Goal: Transaction & Acquisition: Purchase product/service

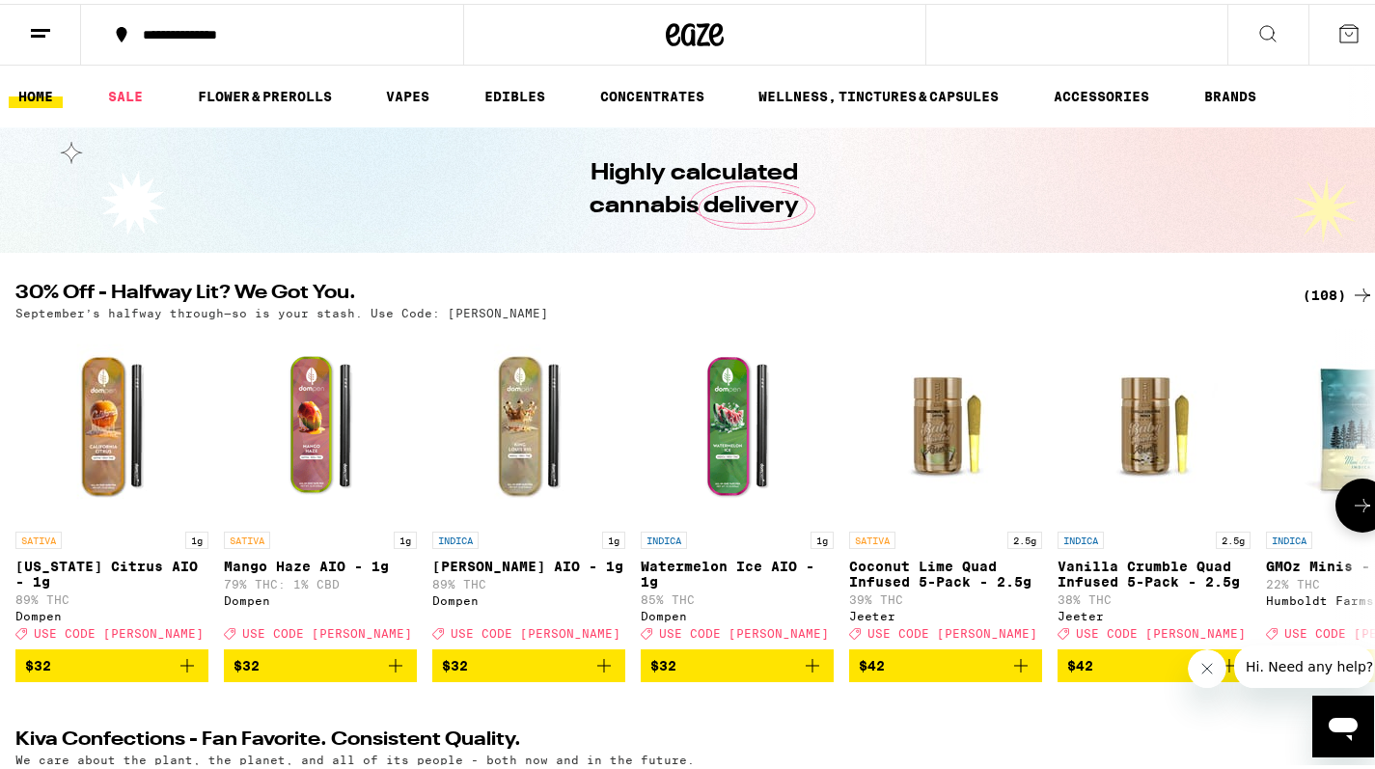
click at [1351, 513] on icon at bounding box center [1362, 501] width 23 height 23
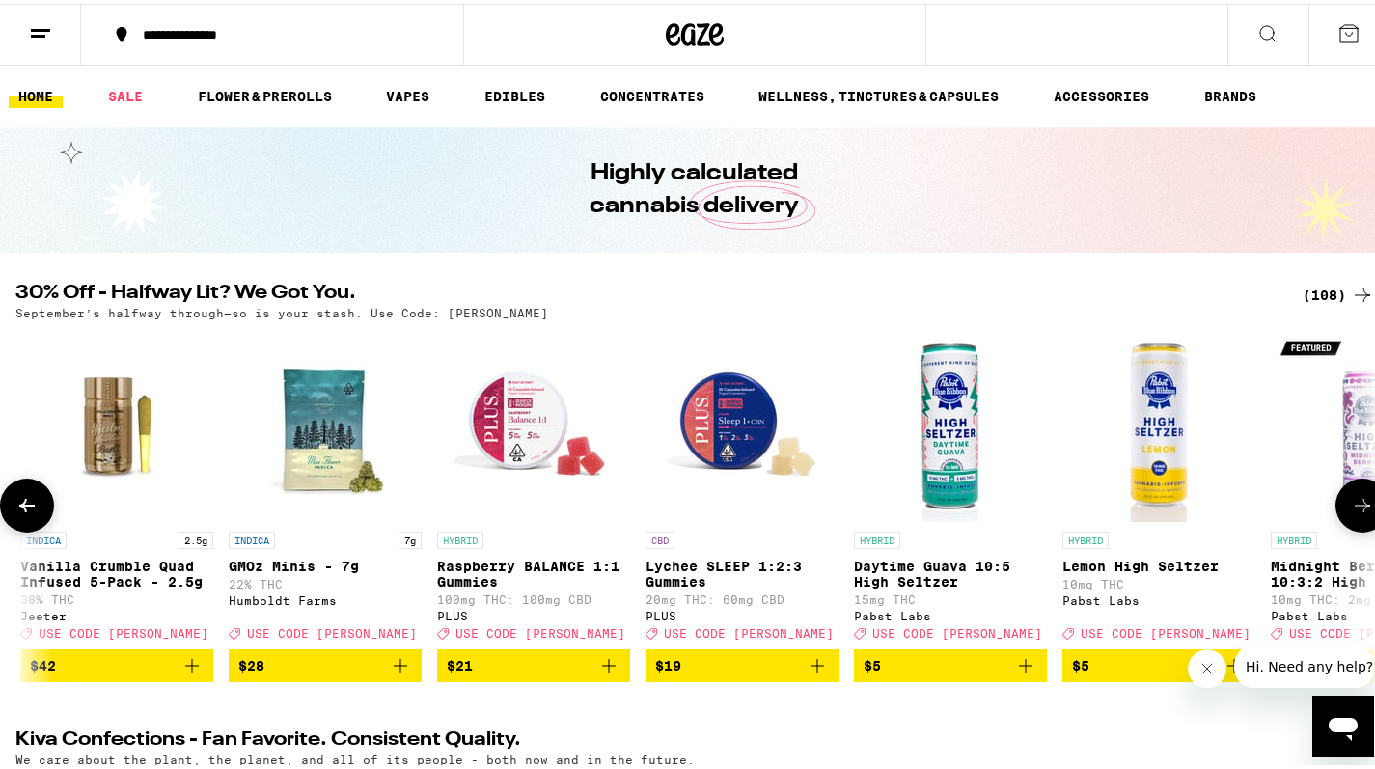
scroll to position [0, 1134]
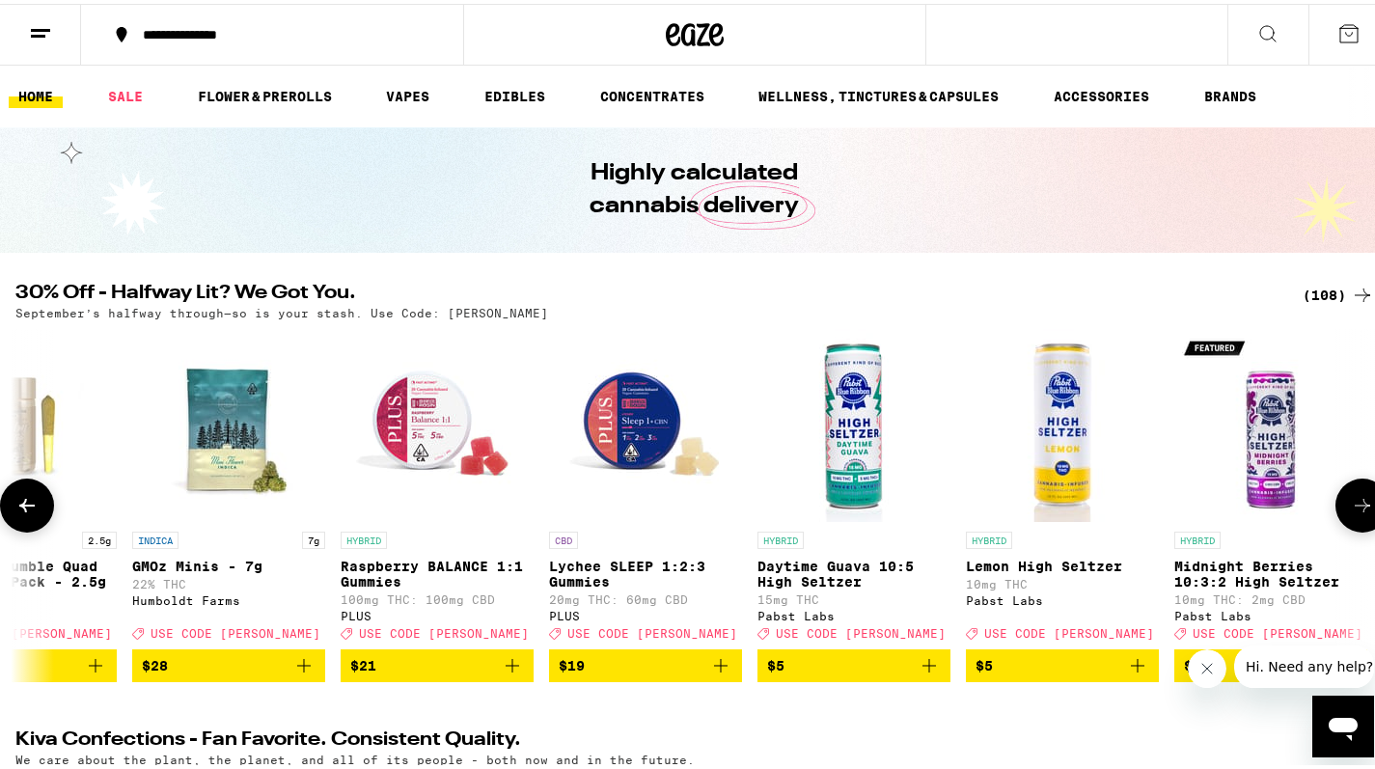
click at [1351, 509] on icon at bounding box center [1362, 501] width 23 height 23
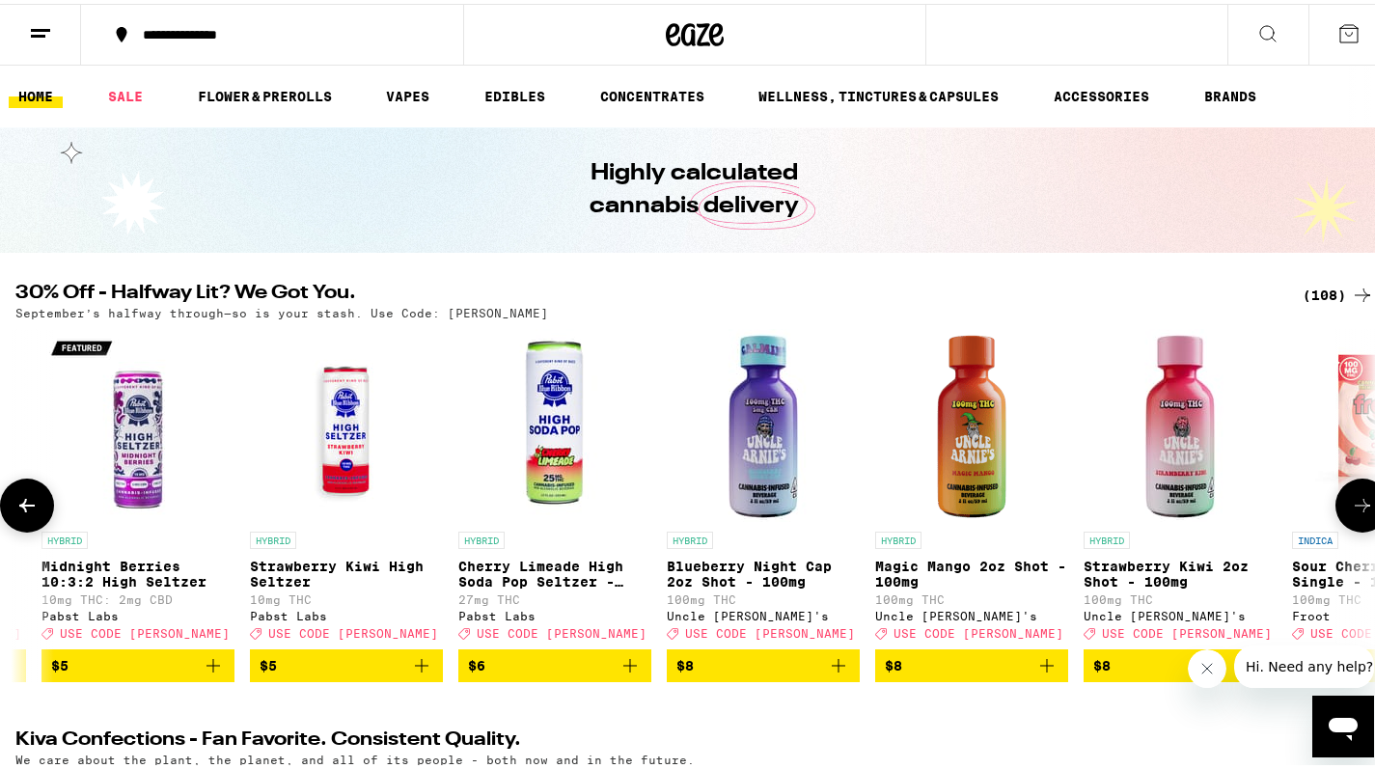
scroll to position [0, 2268]
click at [1351, 508] on icon at bounding box center [1362, 501] width 23 height 23
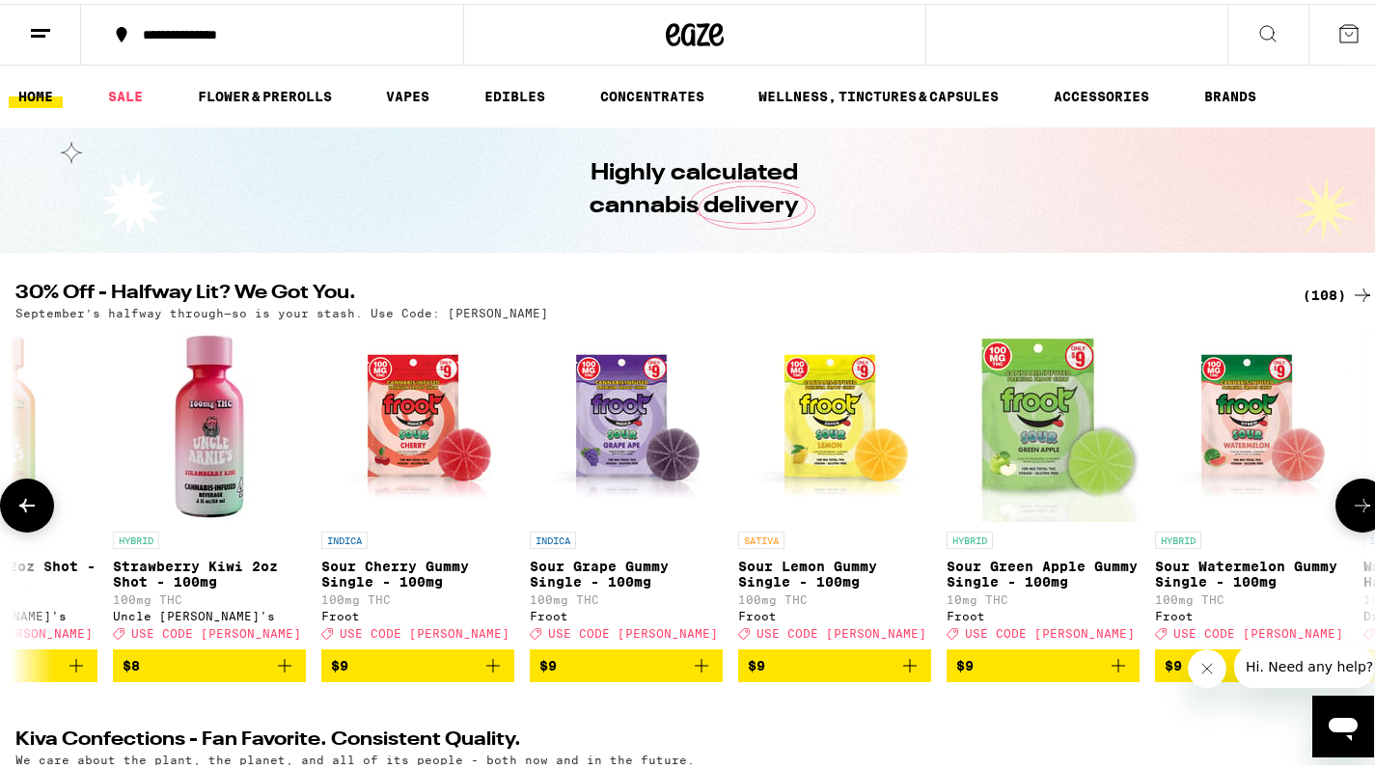
scroll to position [0, 3401]
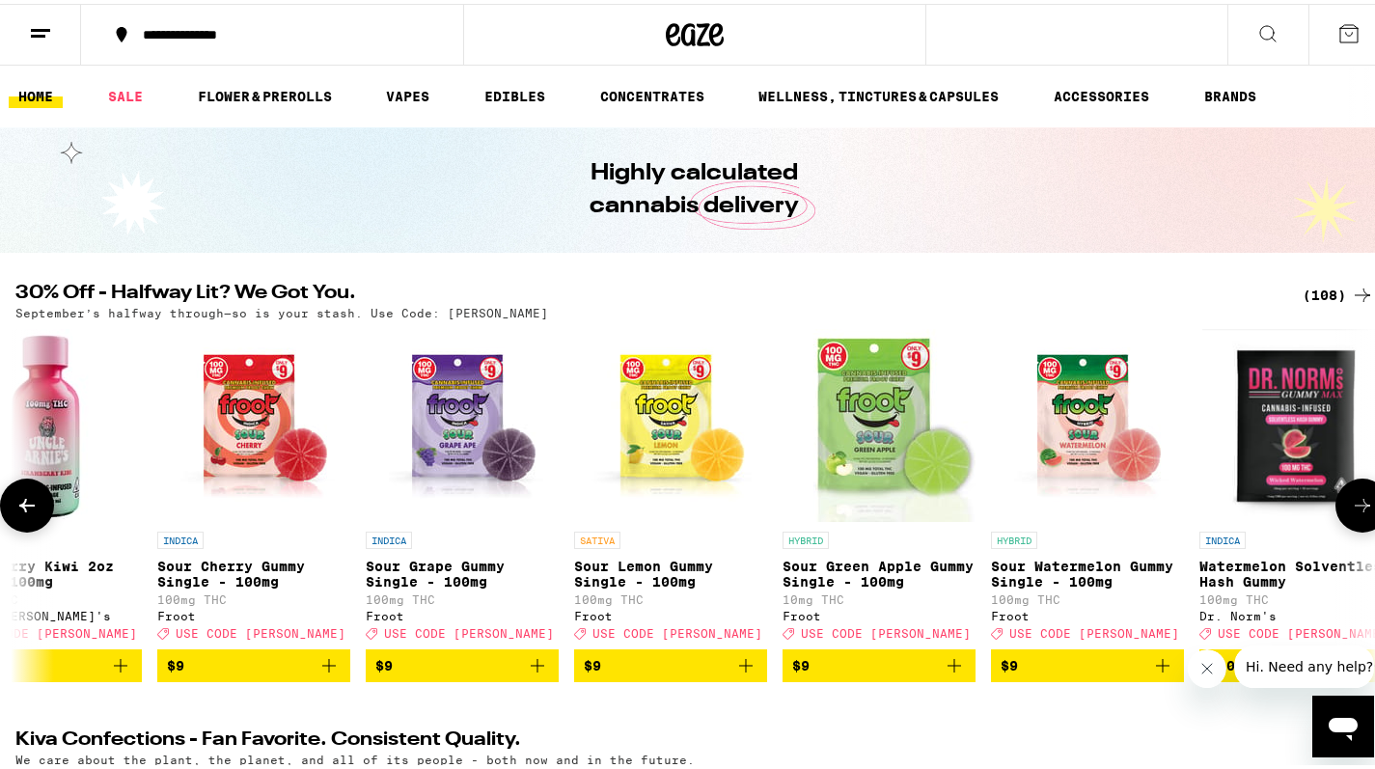
click at [1351, 508] on icon at bounding box center [1362, 501] width 23 height 23
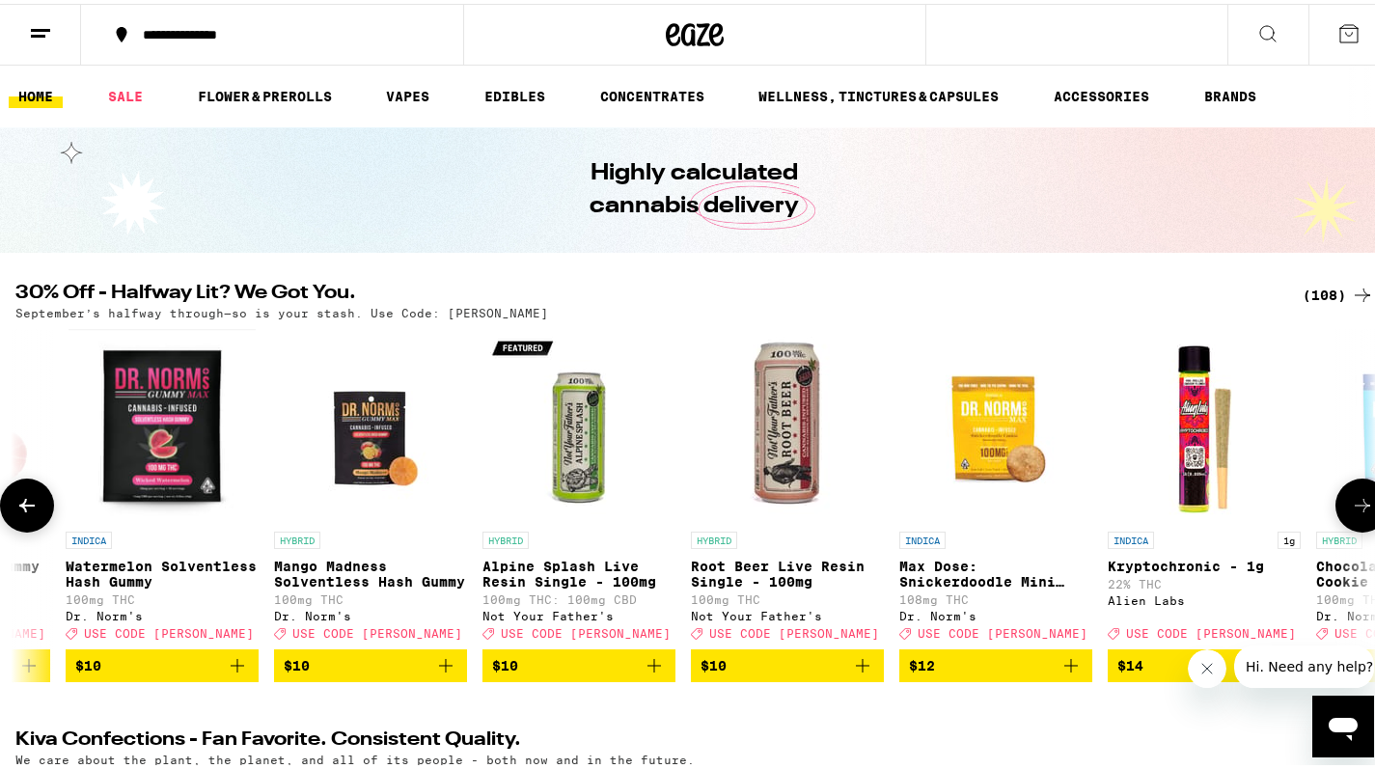
click at [1351, 508] on icon at bounding box center [1362, 501] width 23 height 23
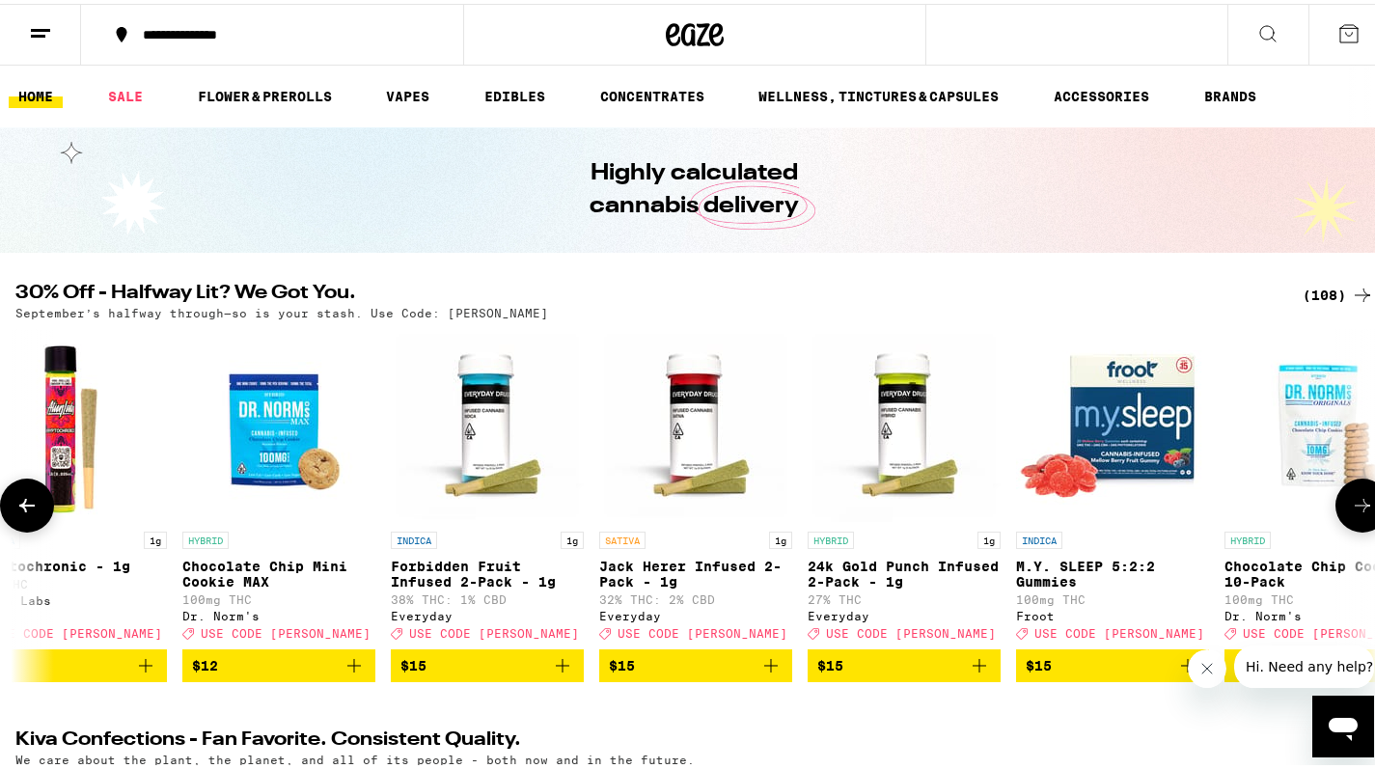
click at [1351, 508] on icon at bounding box center [1362, 501] width 23 height 23
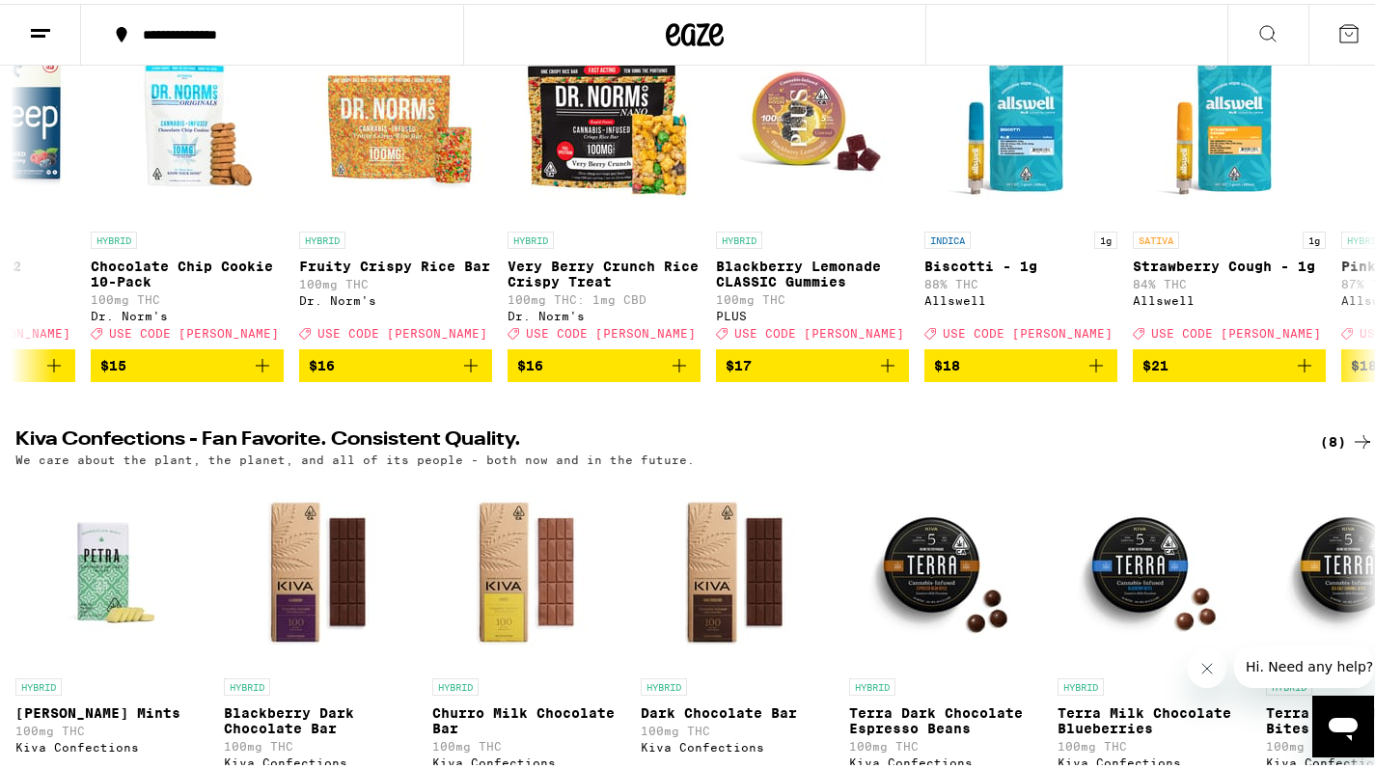
scroll to position [0, 0]
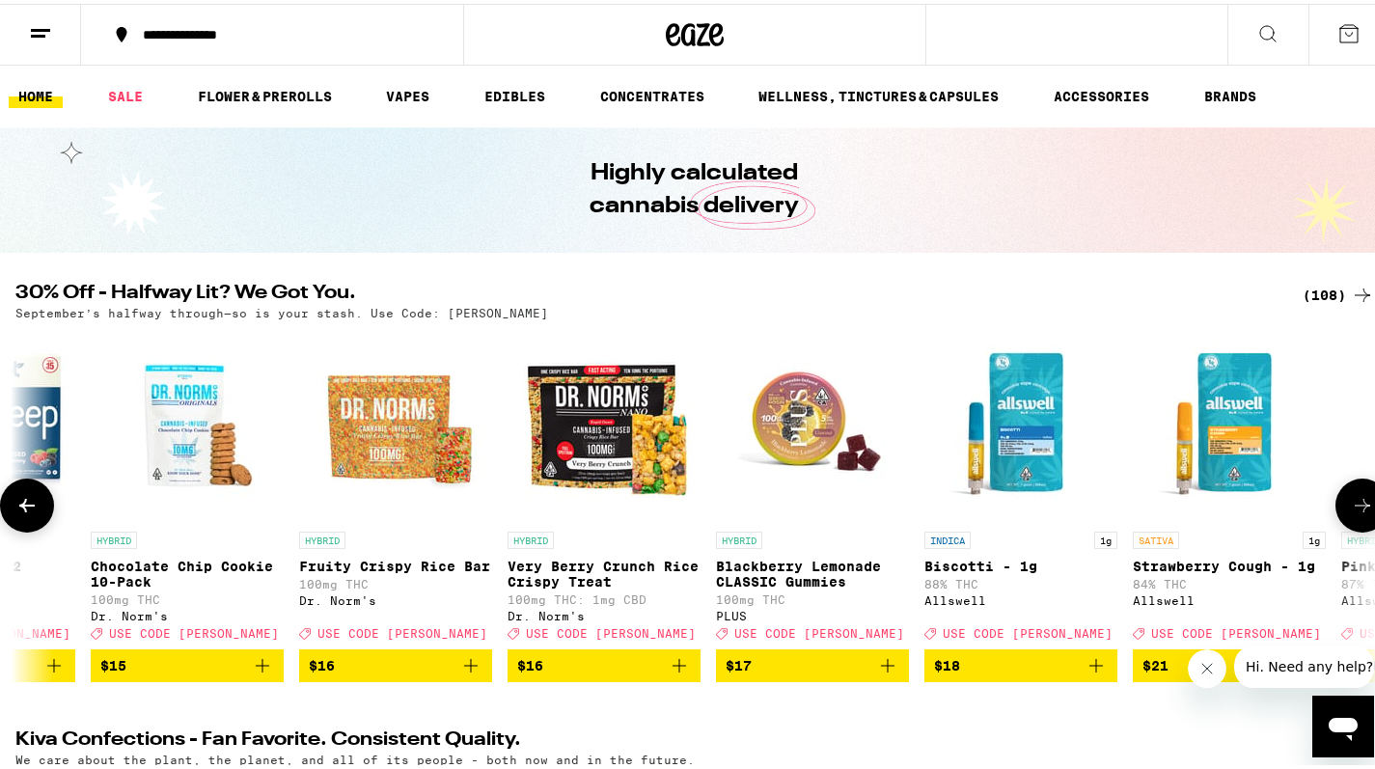
click at [1351, 506] on icon at bounding box center [1362, 501] width 23 height 23
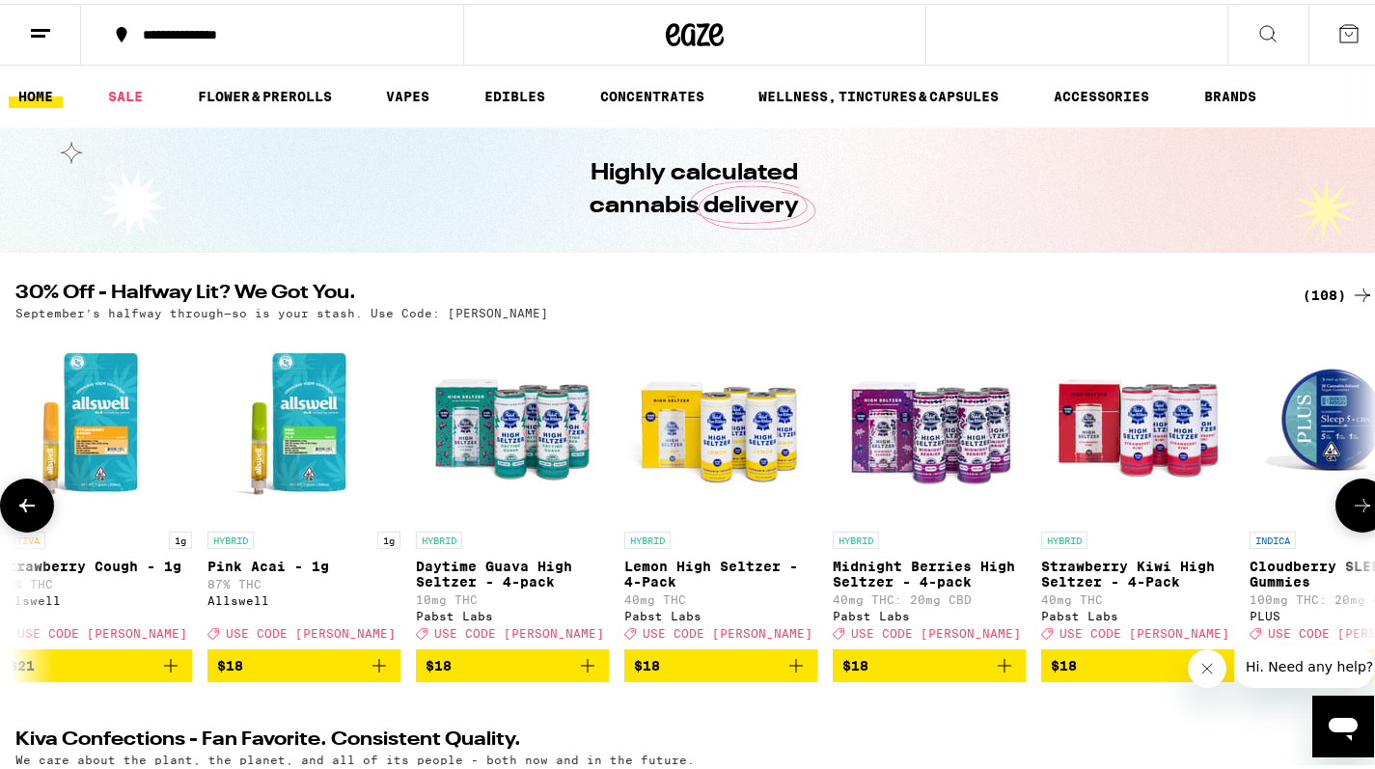
click at [1351, 506] on icon at bounding box center [1362, 501] width 23 height 23
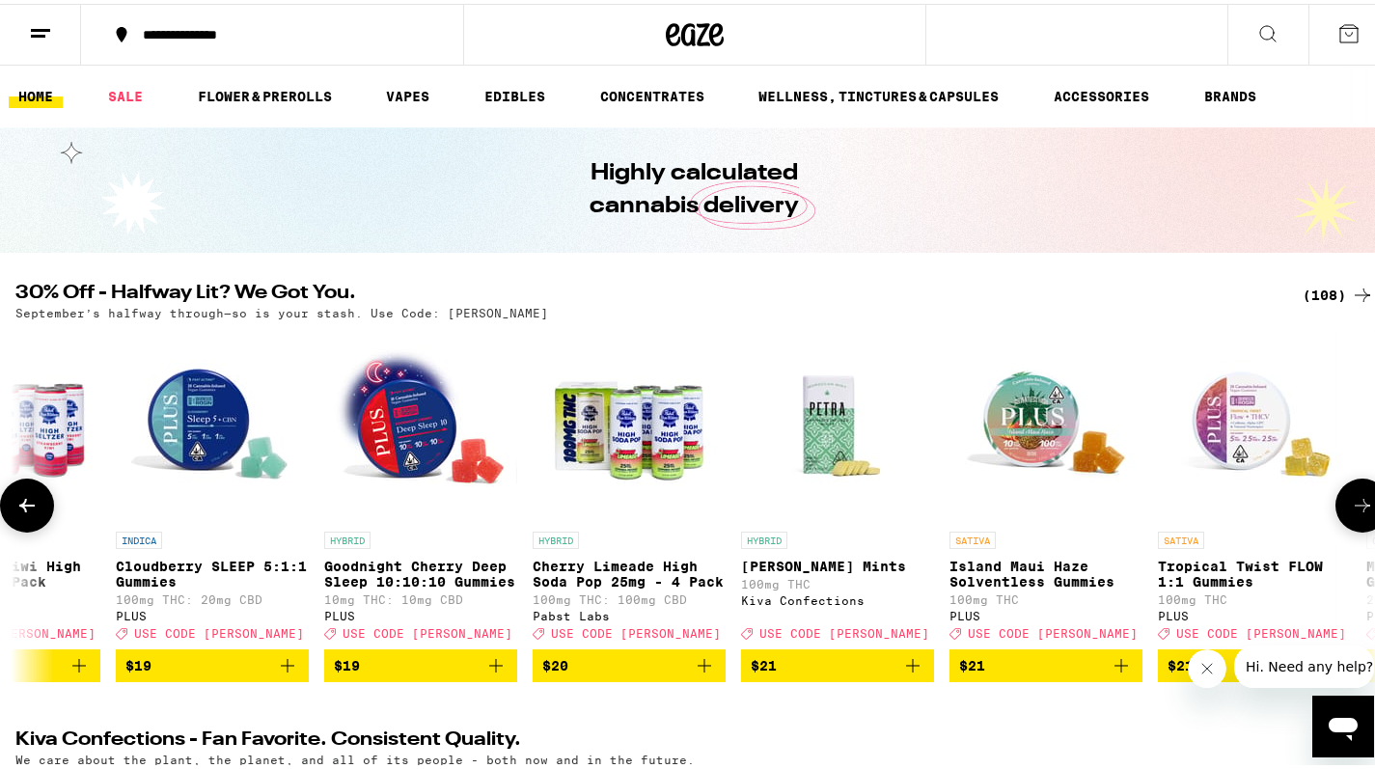
click at [1351, 508] on icon at bounding box center [1362, 501] width 23 height 23
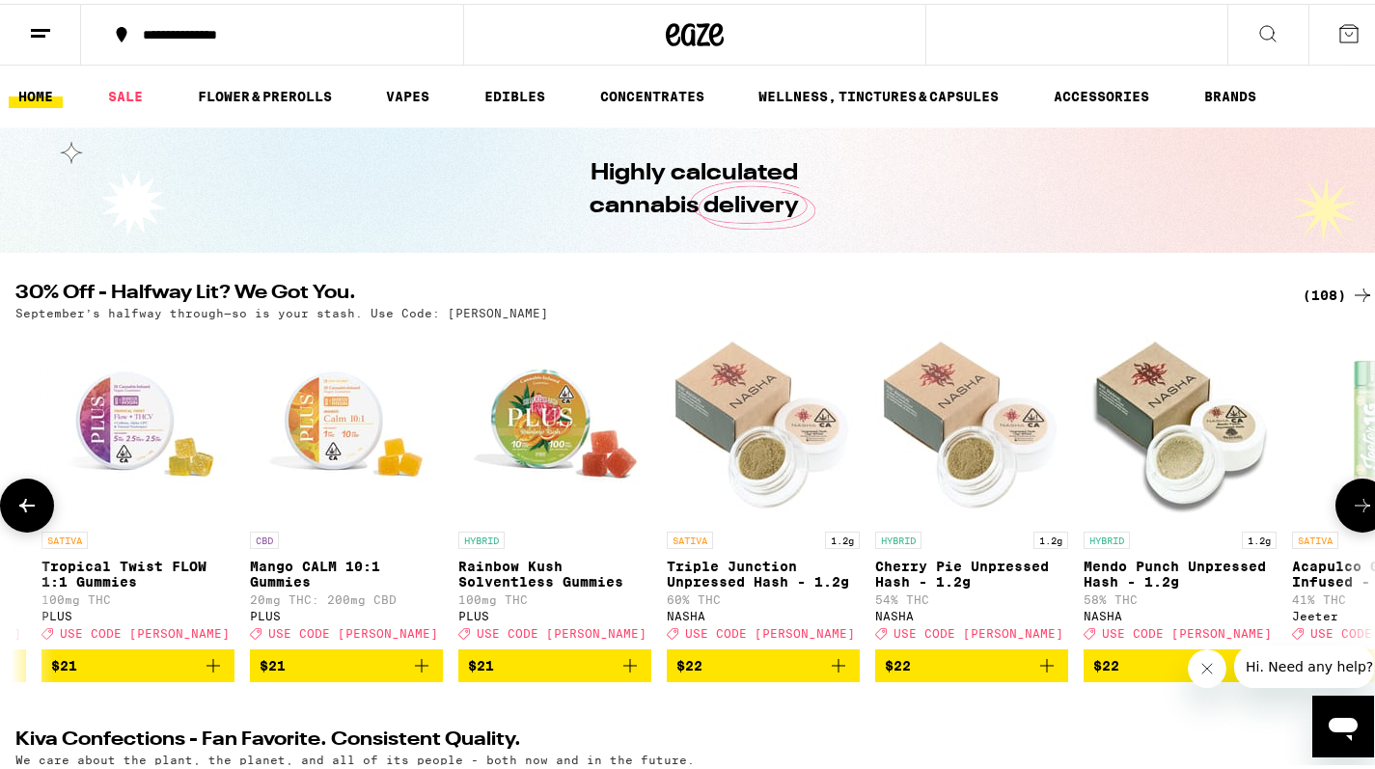
scroll to position [0, 10204]
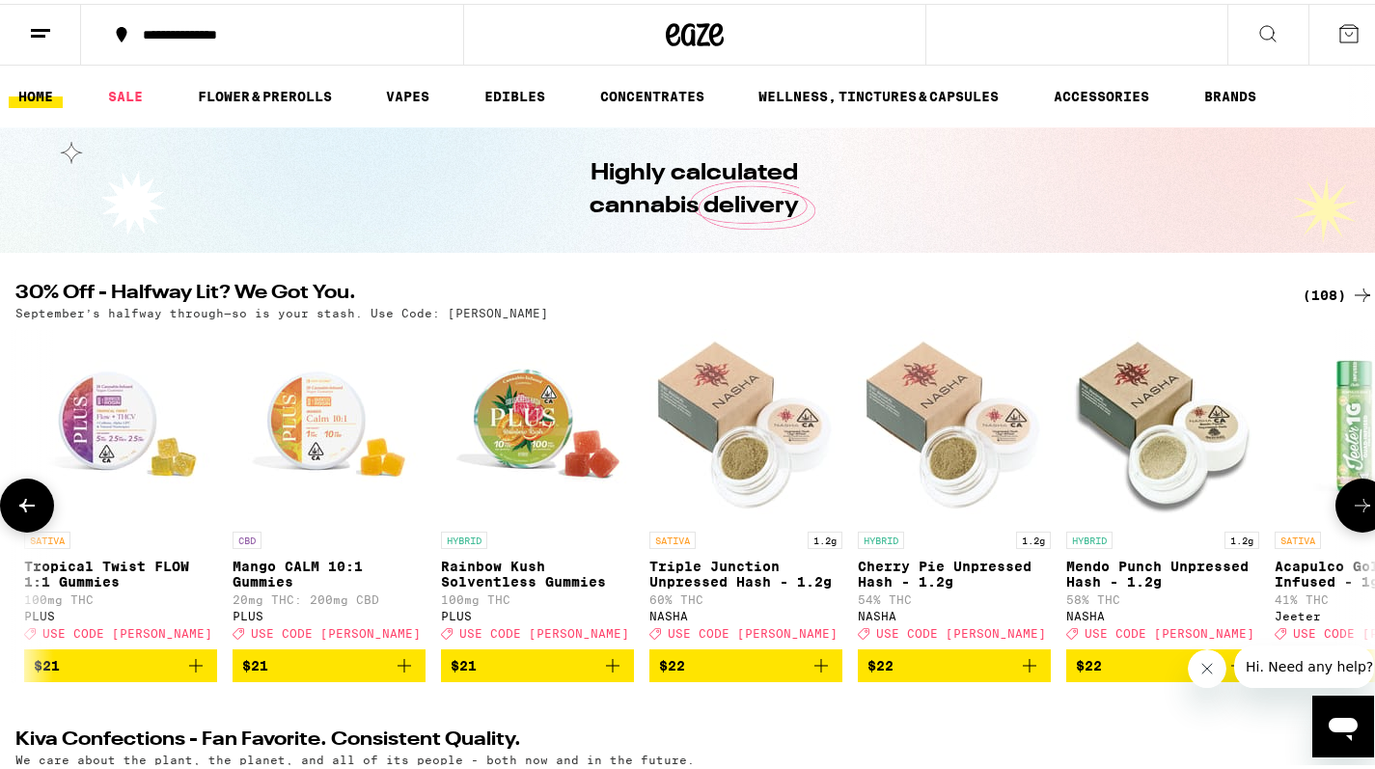
click at [1351, 508] on icon at bounding box center [1362, 501] width 23 height 23
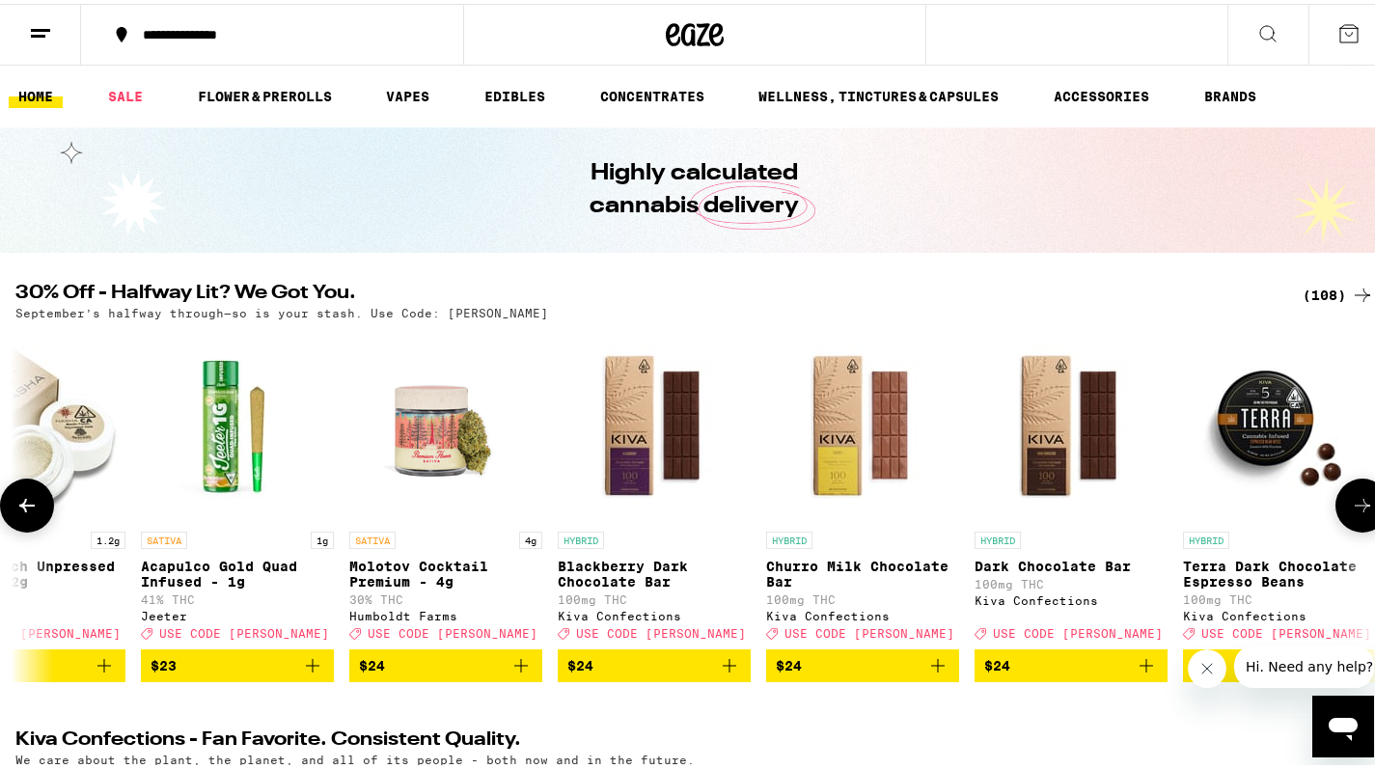
click at [1351, 508] on icon at bounding box center [1362, 501] width 23 height 23
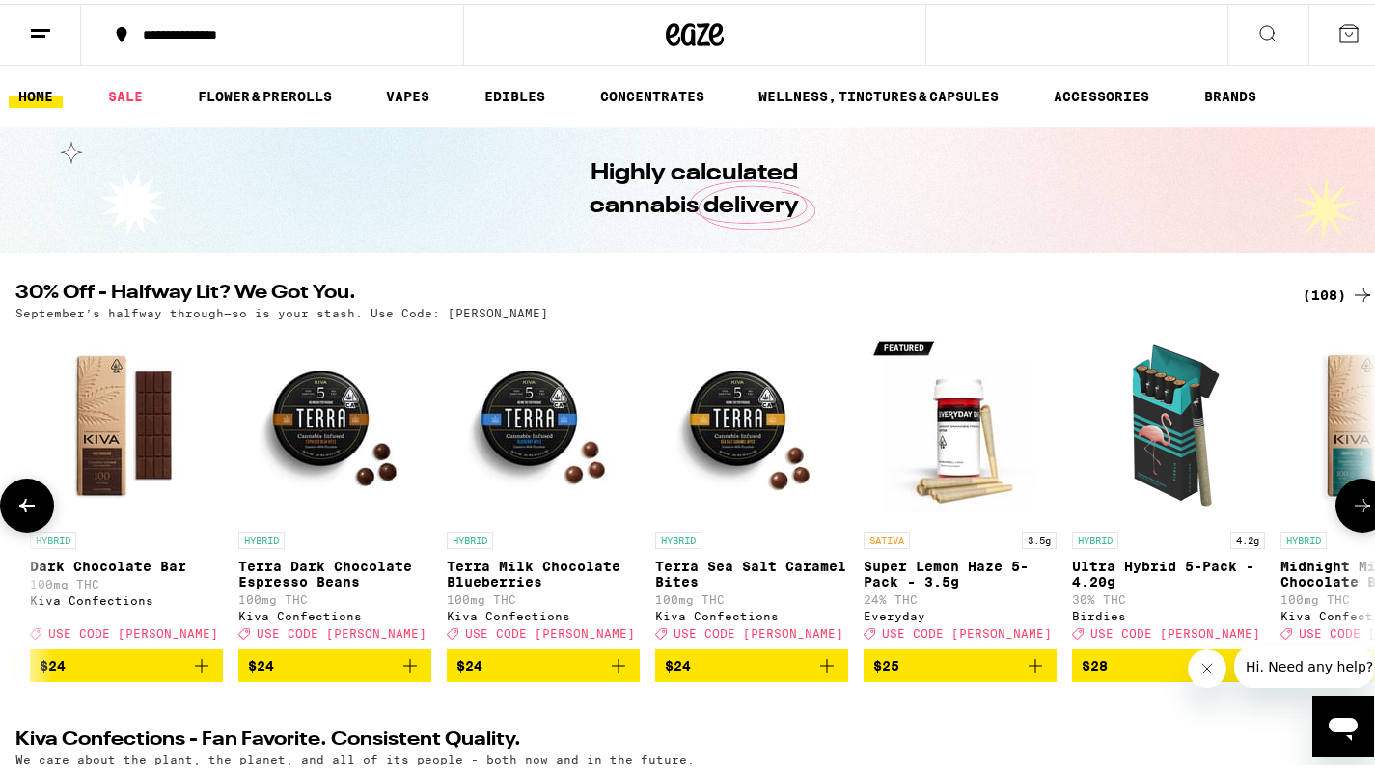
scroll to position [0, 12471]
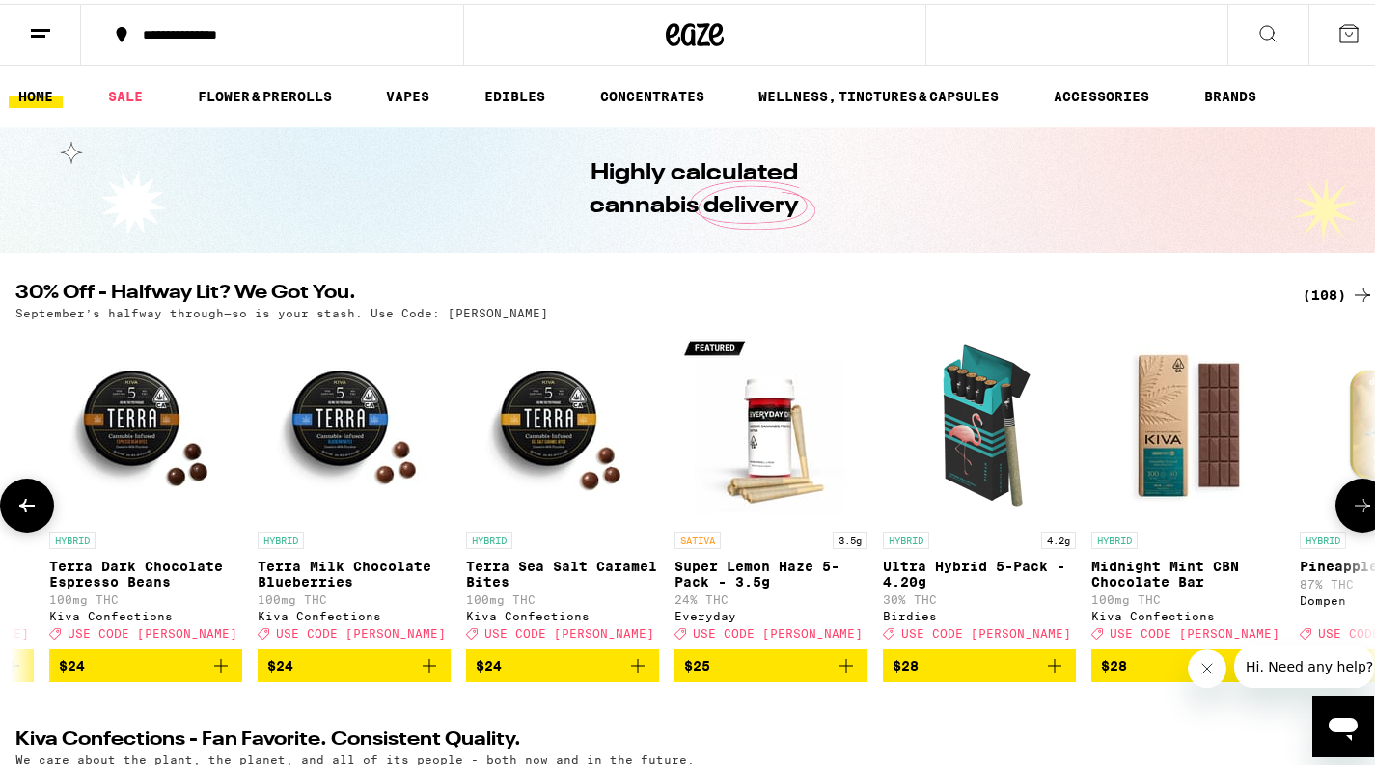
click at [1351, 507] on icon at bounding box center [1362, 501] width 23 height 23
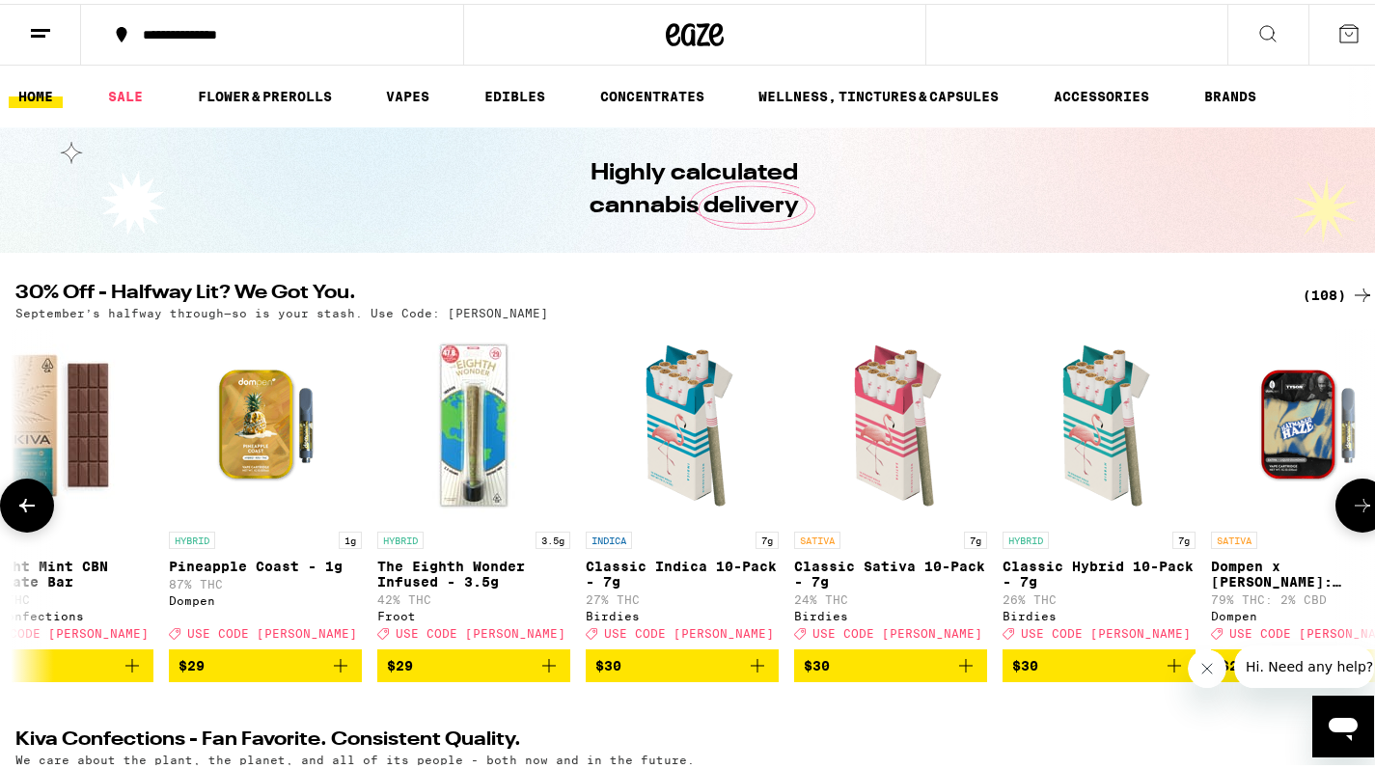
scroll to position [0, 13605]
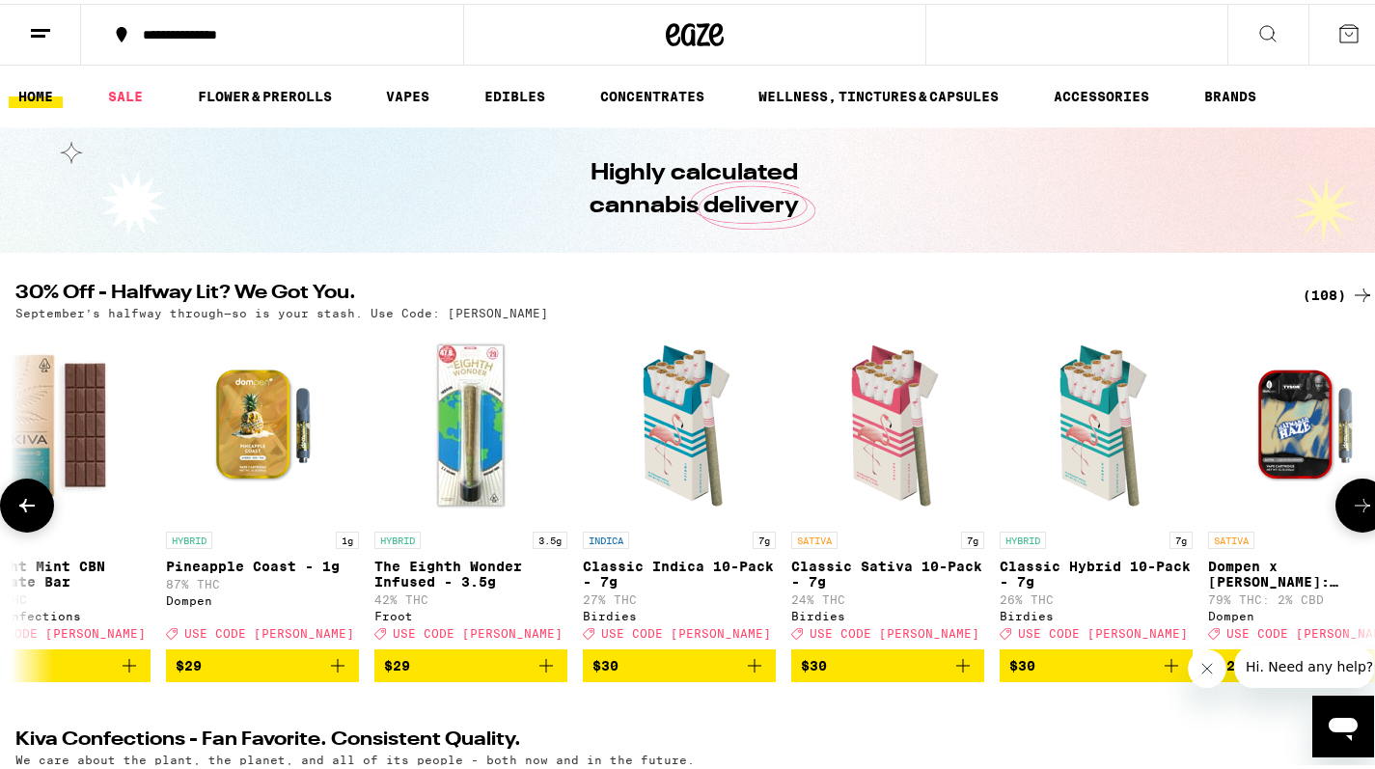
click at [1351, 506] on icon at bounding box center [1362, 501] width 23 height 23
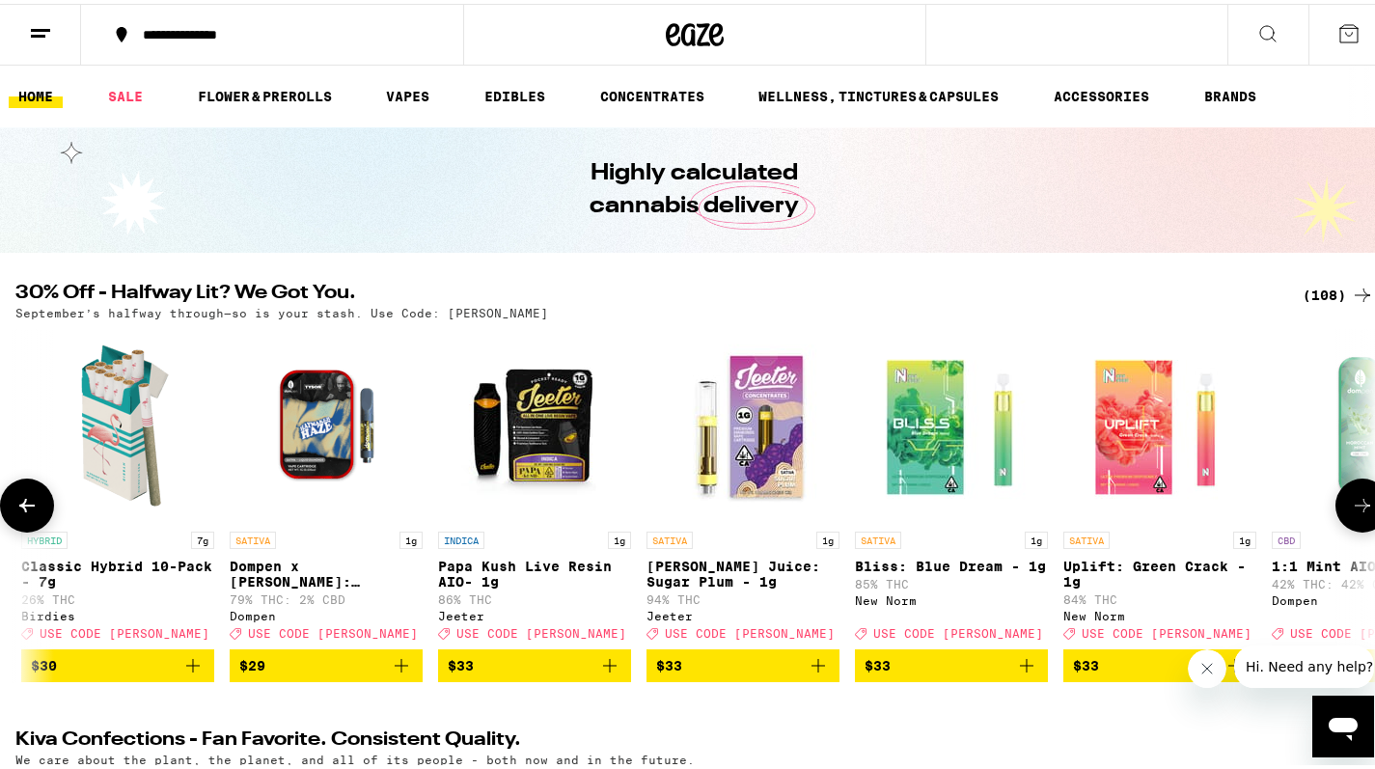
scroll to position [0, 14739]
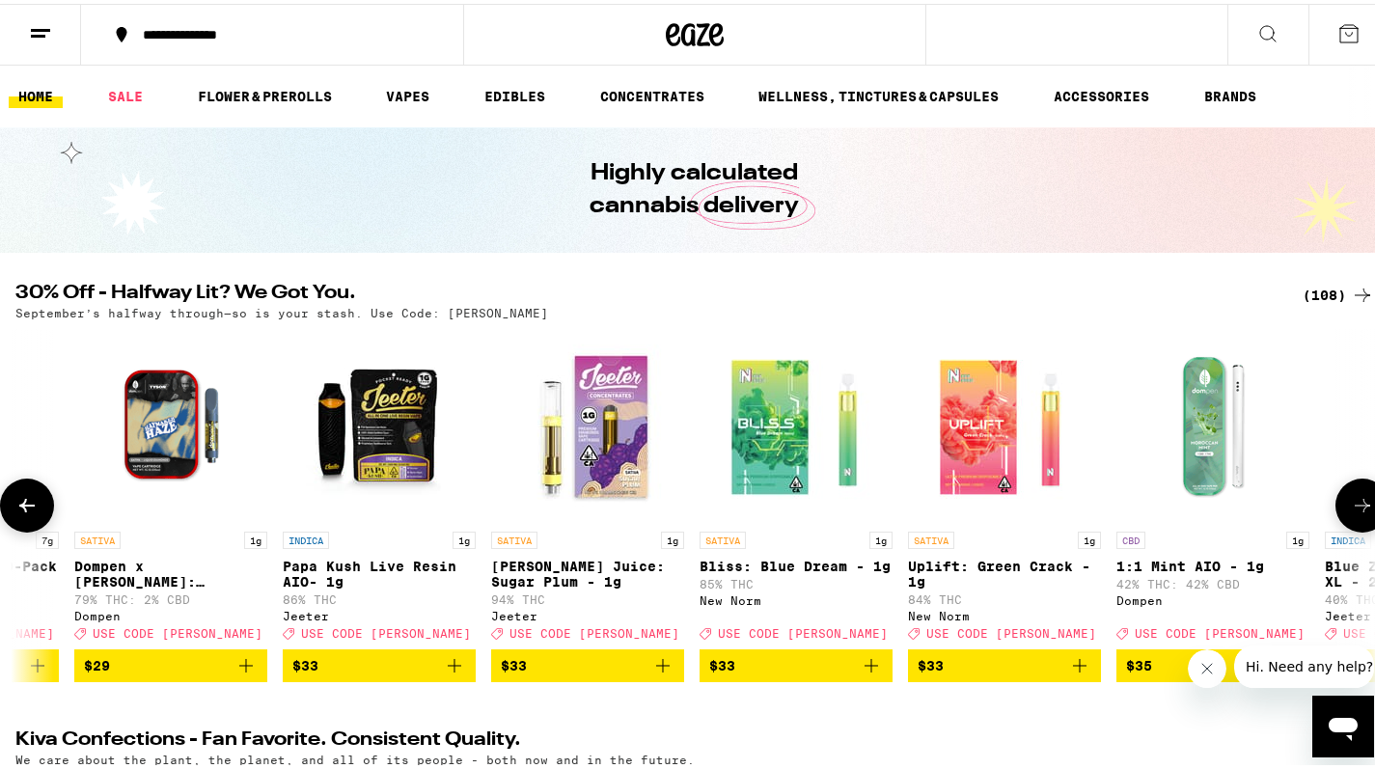
click at [451, 670] on icon "Add to bag" at bounding box center [454, 661] width 23 height 23
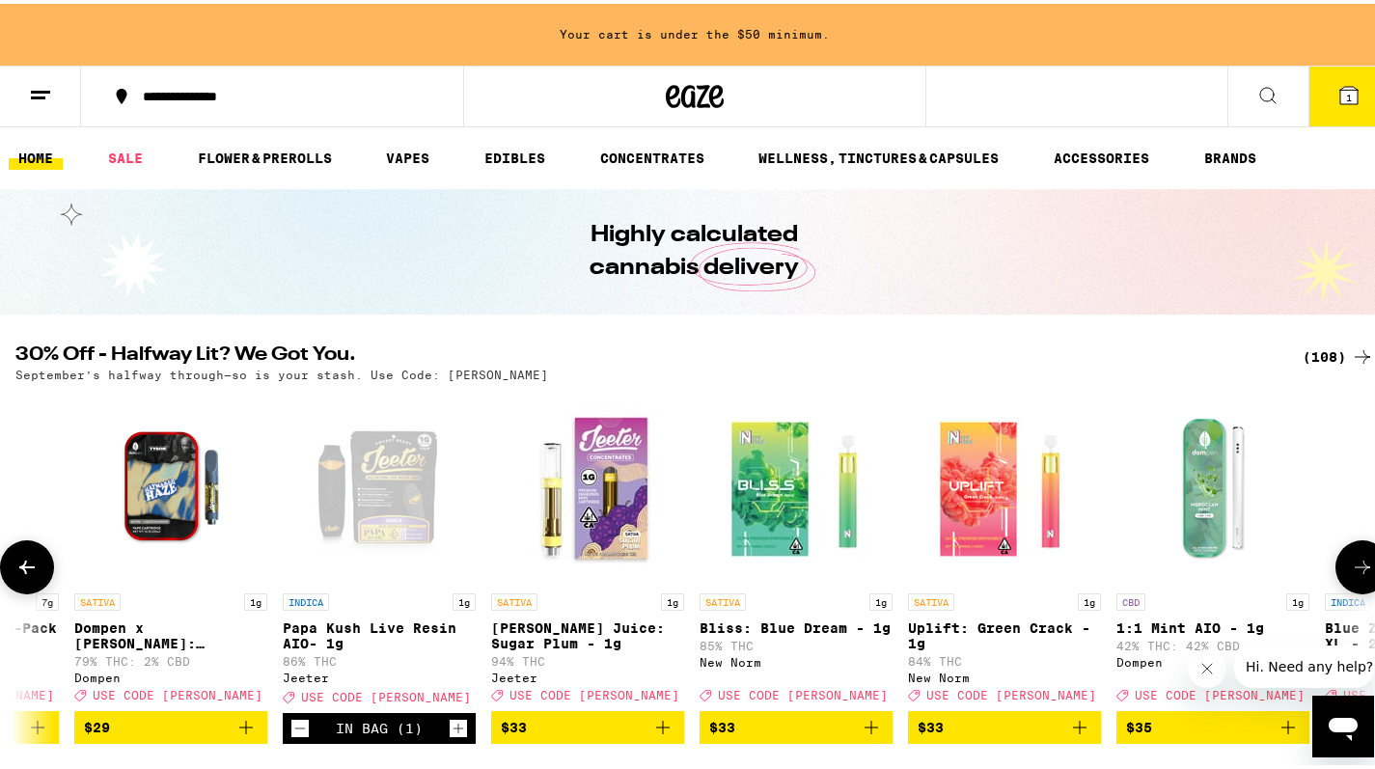
scroll to position [26, 0]
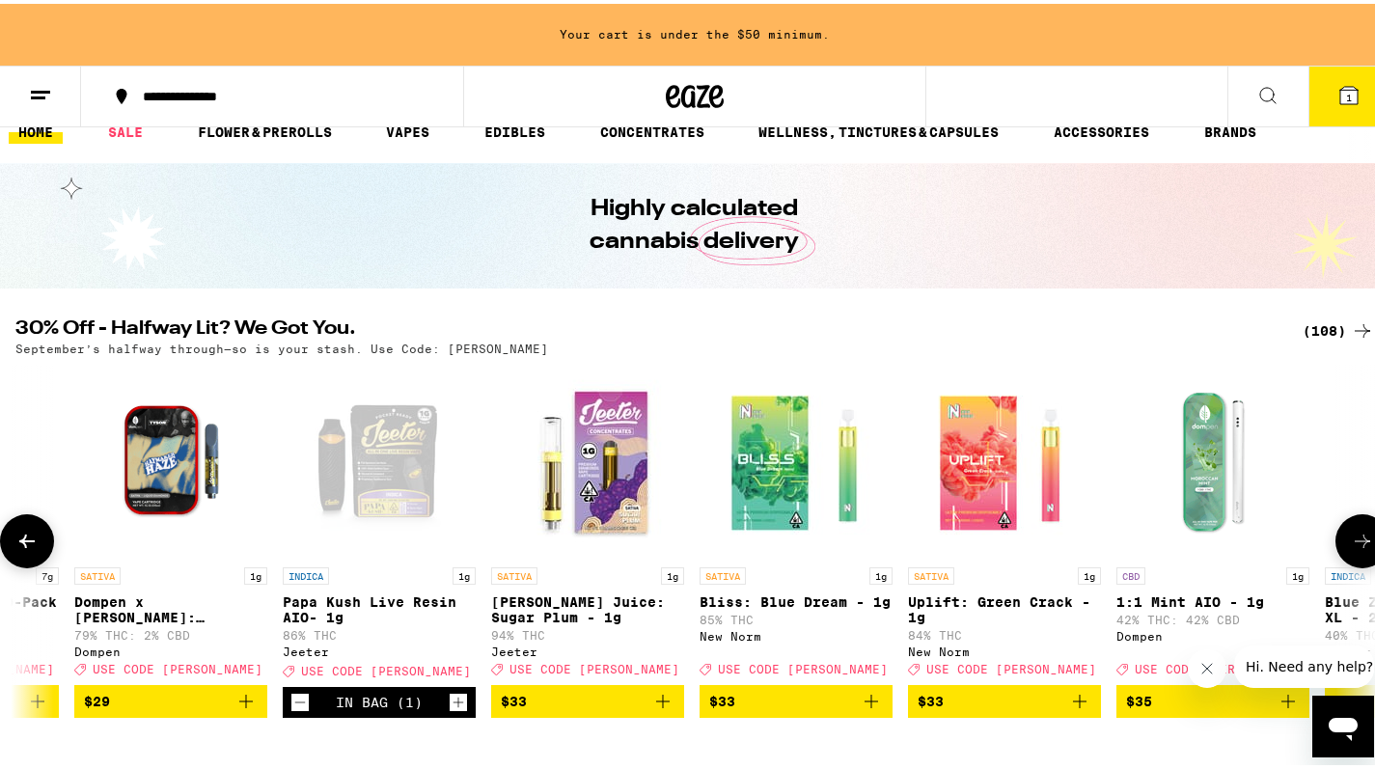
click at [666, 709] on icon "Add to bag" at bounding box center [662, 697] width 23 height 23
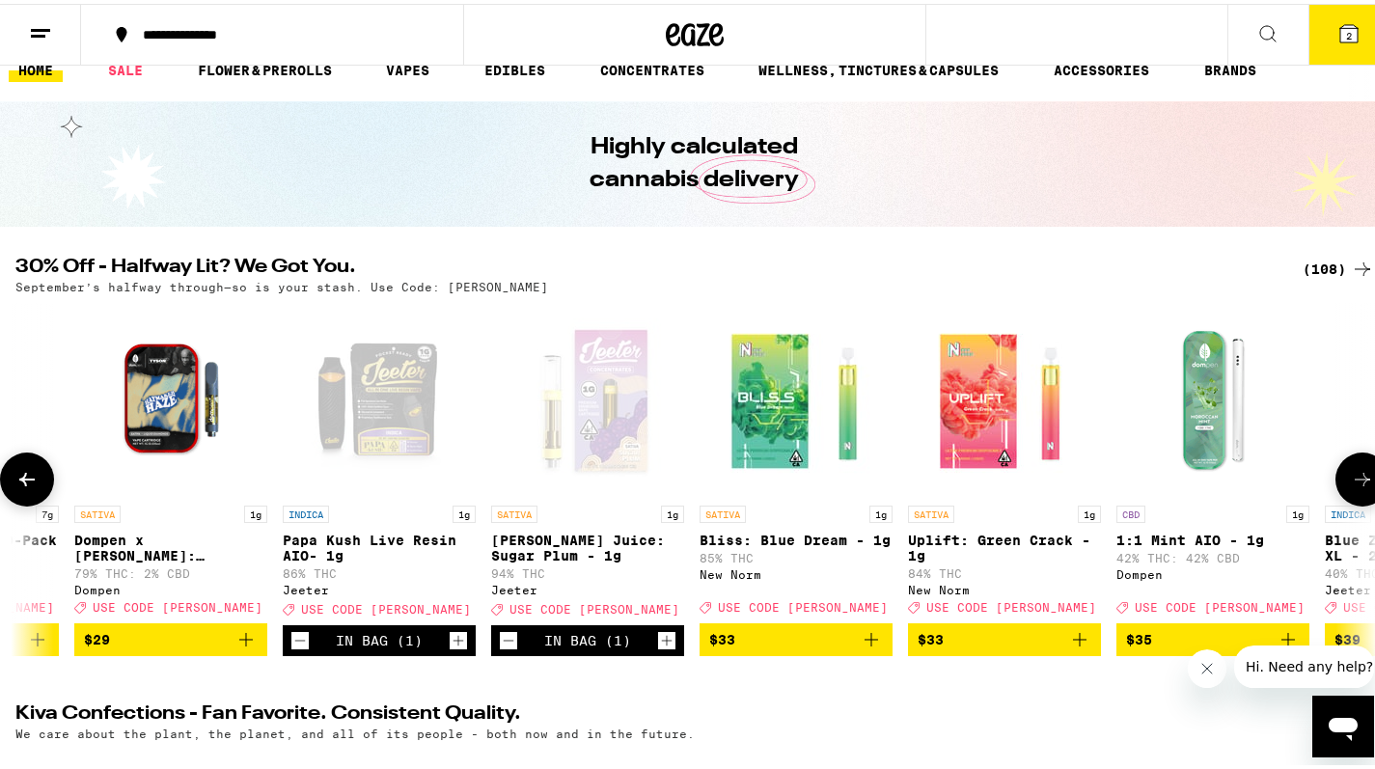
click at [1351, 479] on icon at bounding box center [1362, 475] width 23 height 23
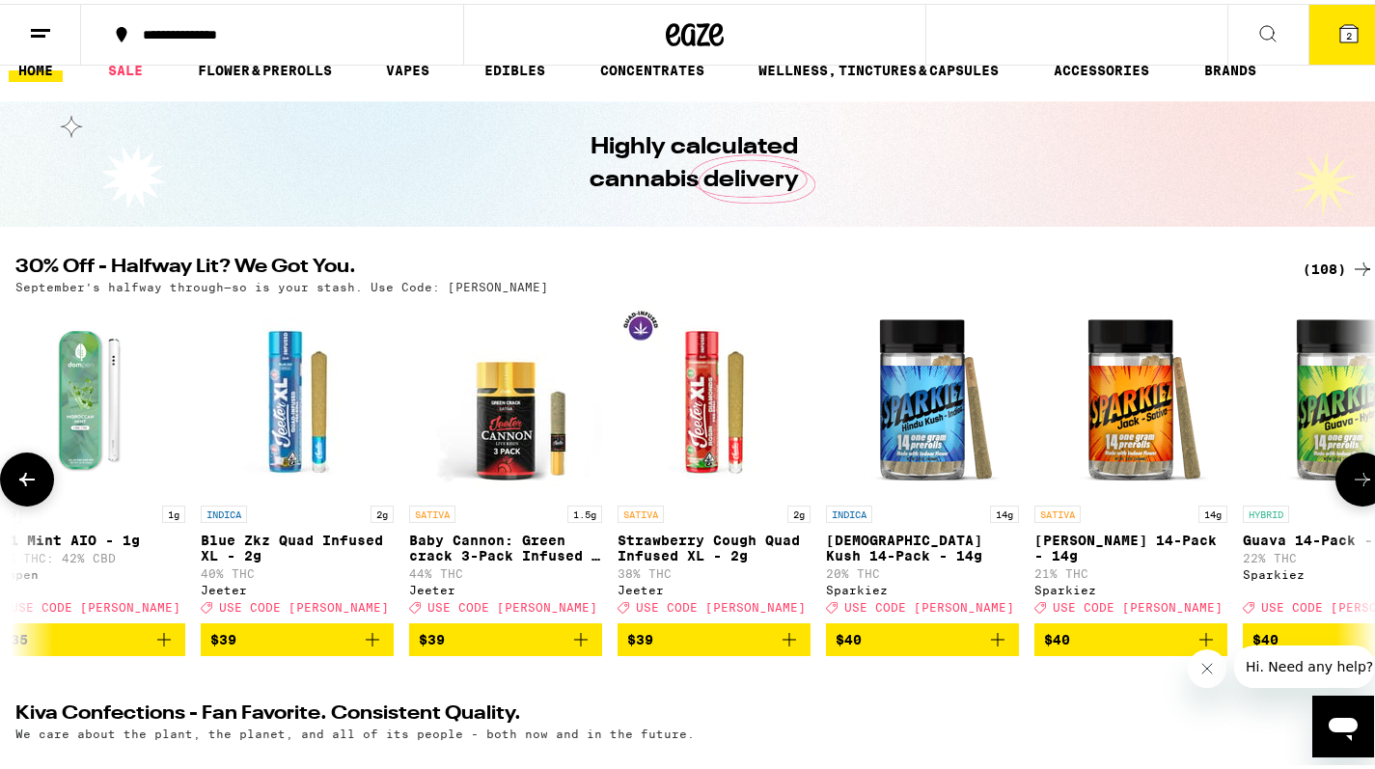
scroll to position [0, 15873]
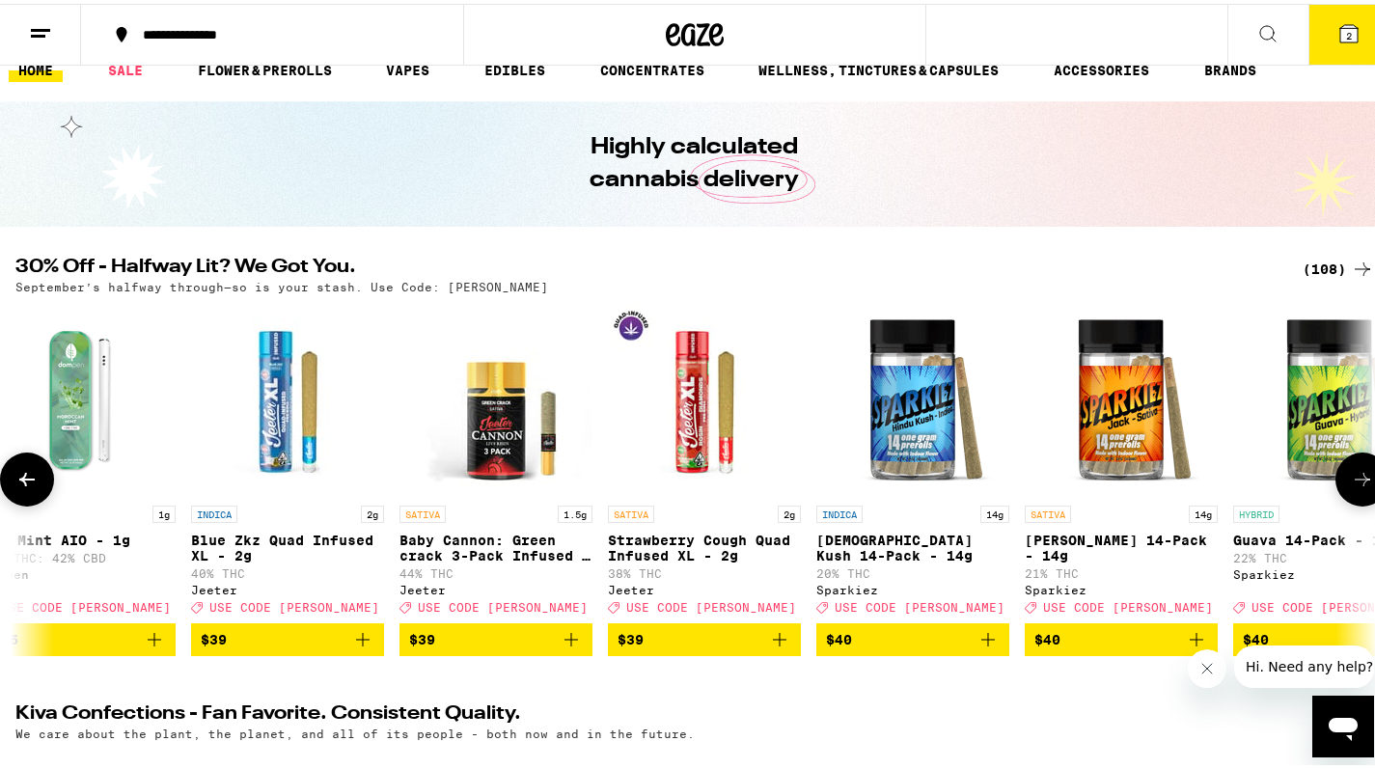
click at [1351, 479] on icon at bounding box center [1362, 475] width 23 height 23
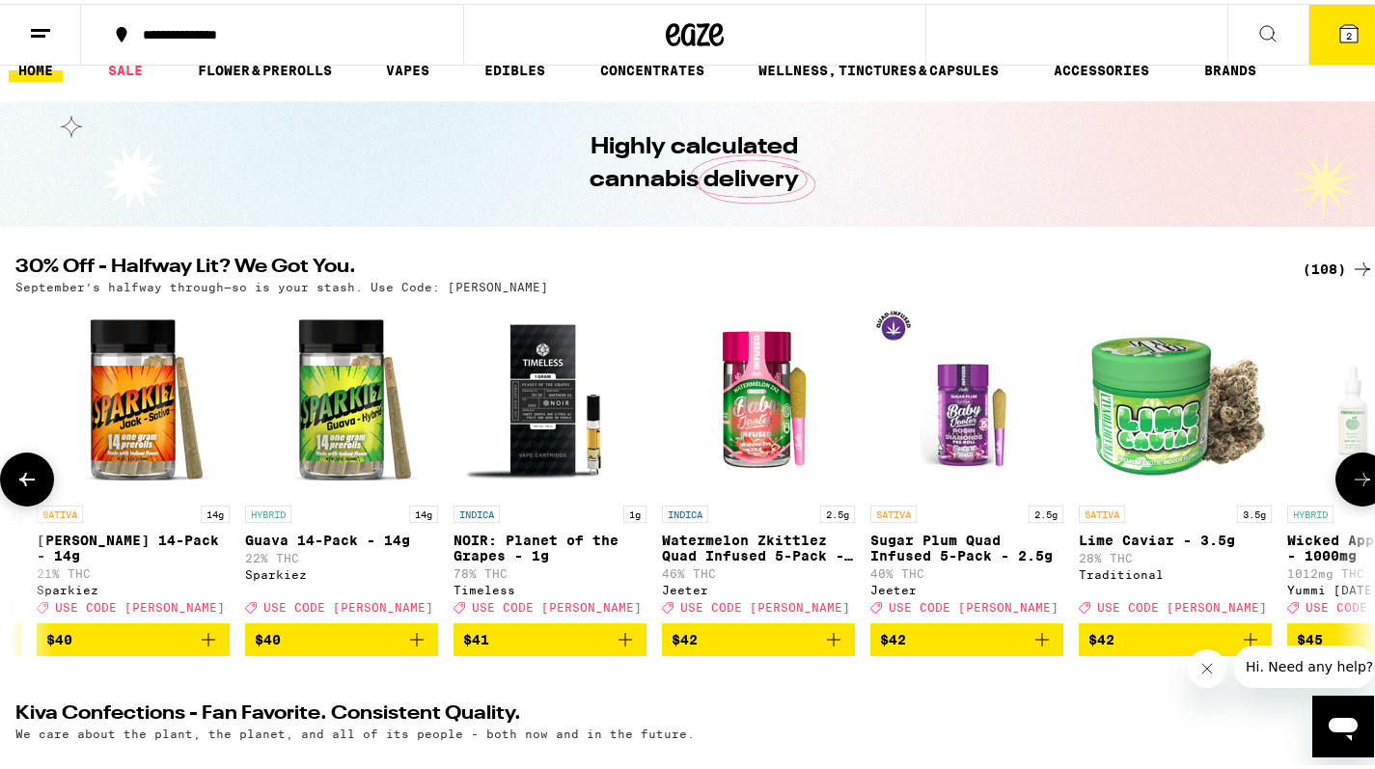
scroll to position [0, 17006]
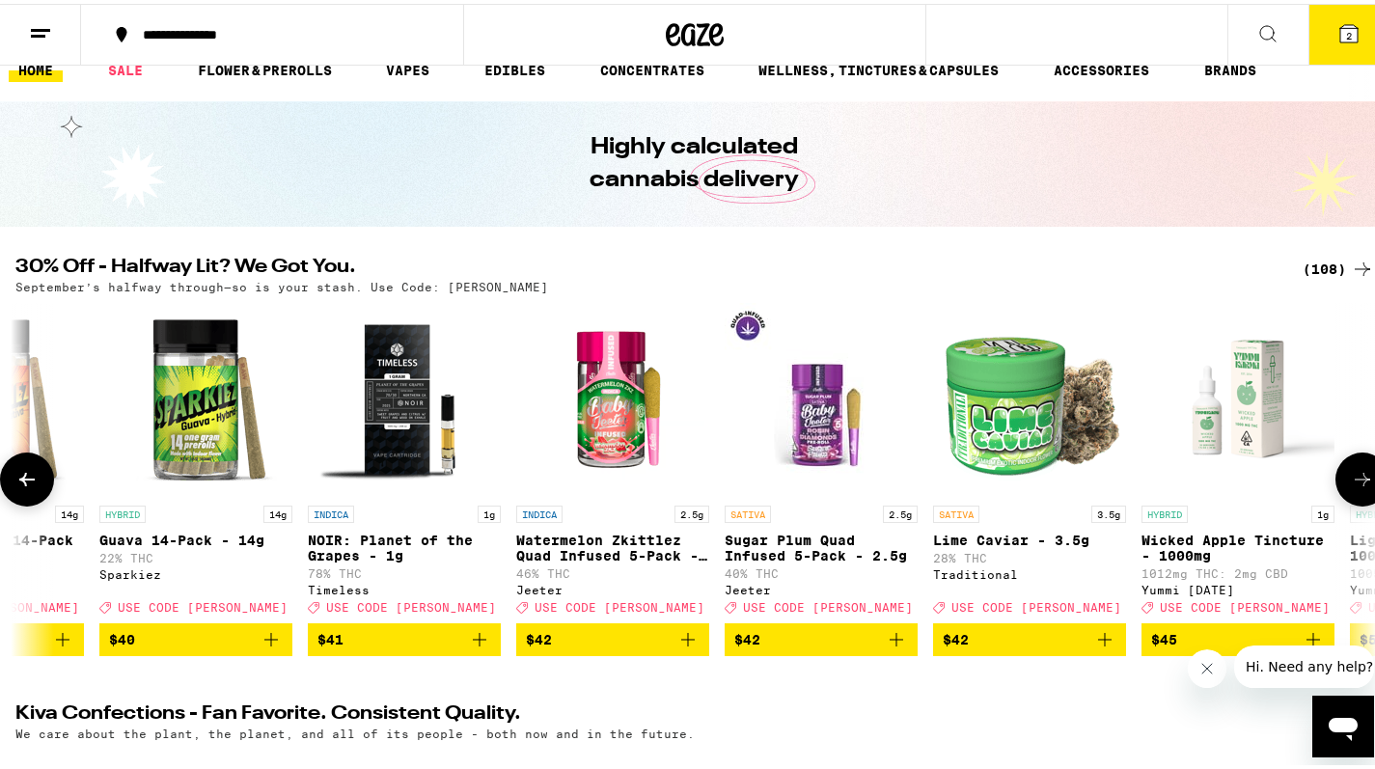
click at [1351, 478] on icon at bounding box center [1362, 475] width 23 height 23
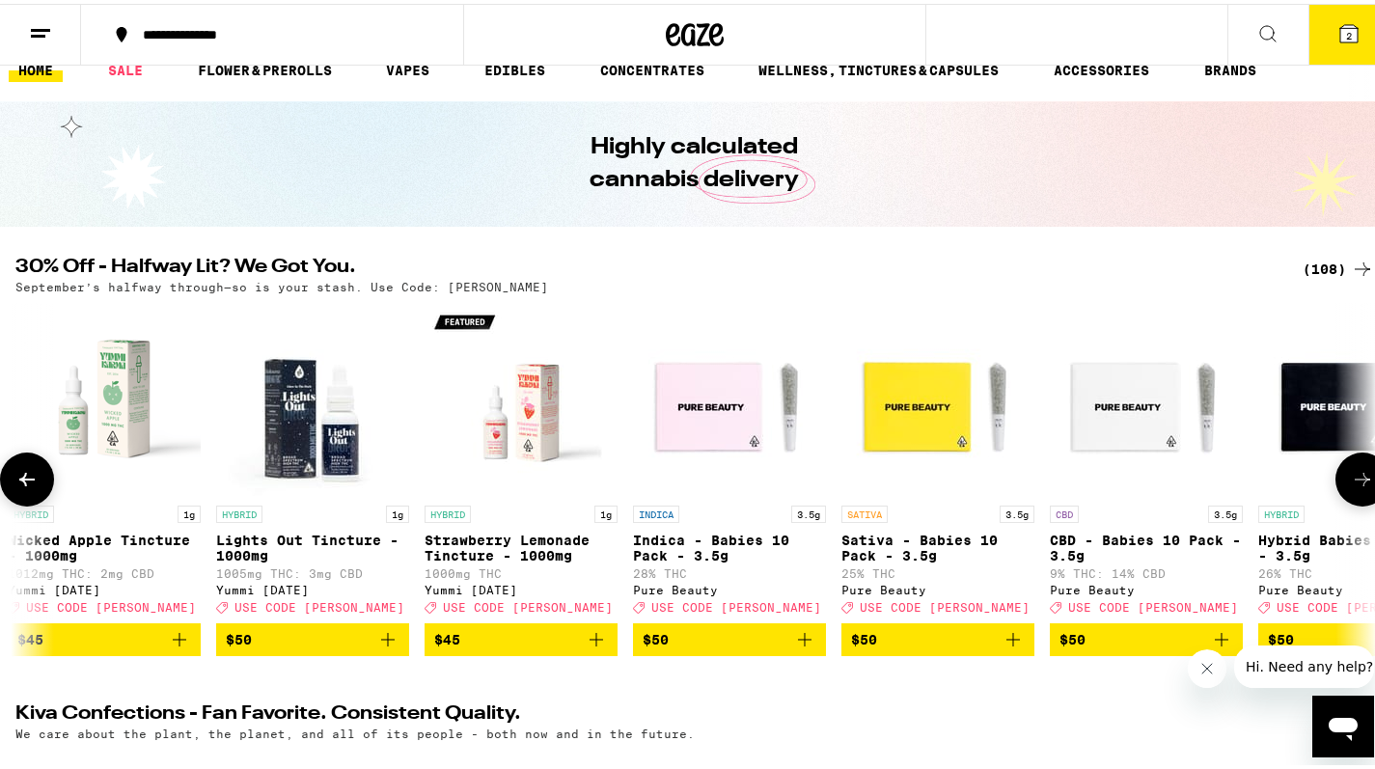
click at [1351, 478] on icon at bounding box center [1362, 475] width 23 height 23
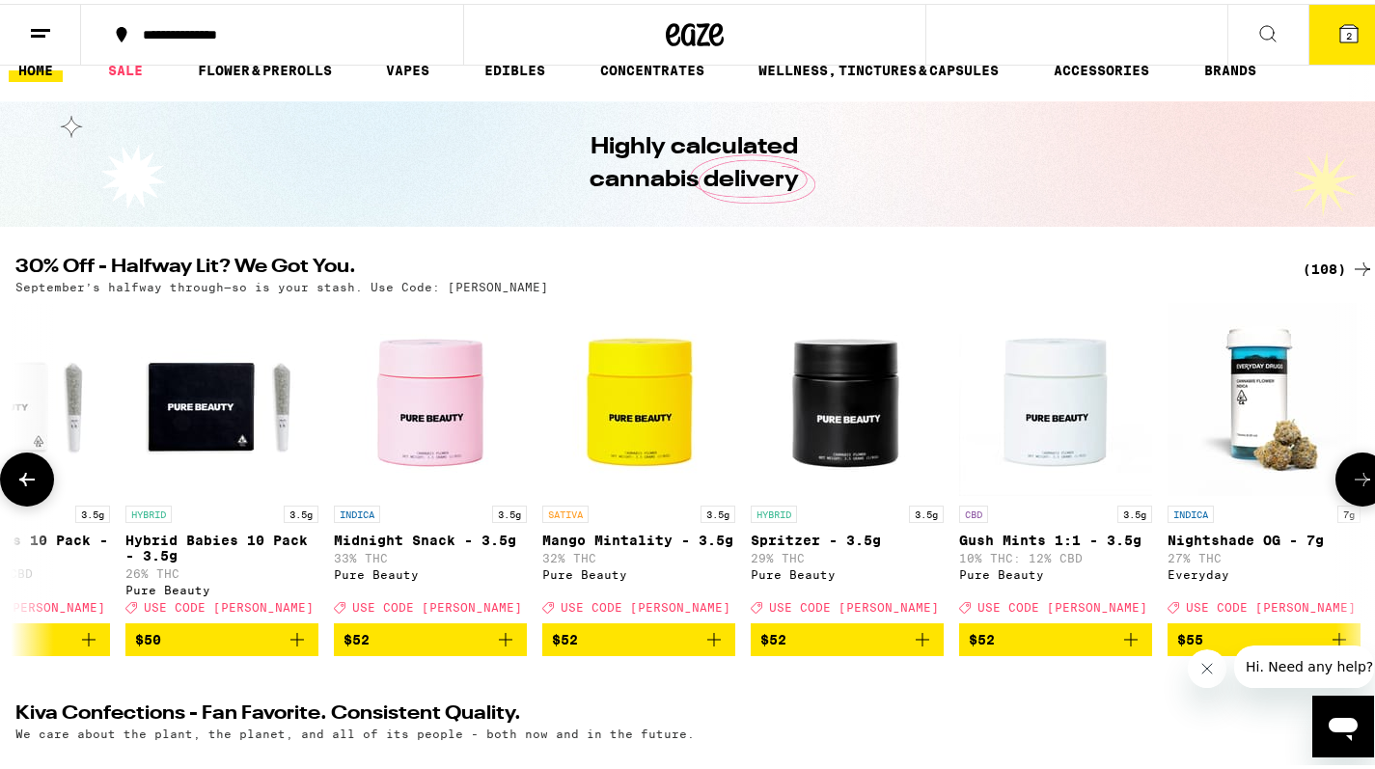
scroll to position [0, 19274]
click at [1351, 478] on icon at bounding box center [1362, 475] width 23 height 23
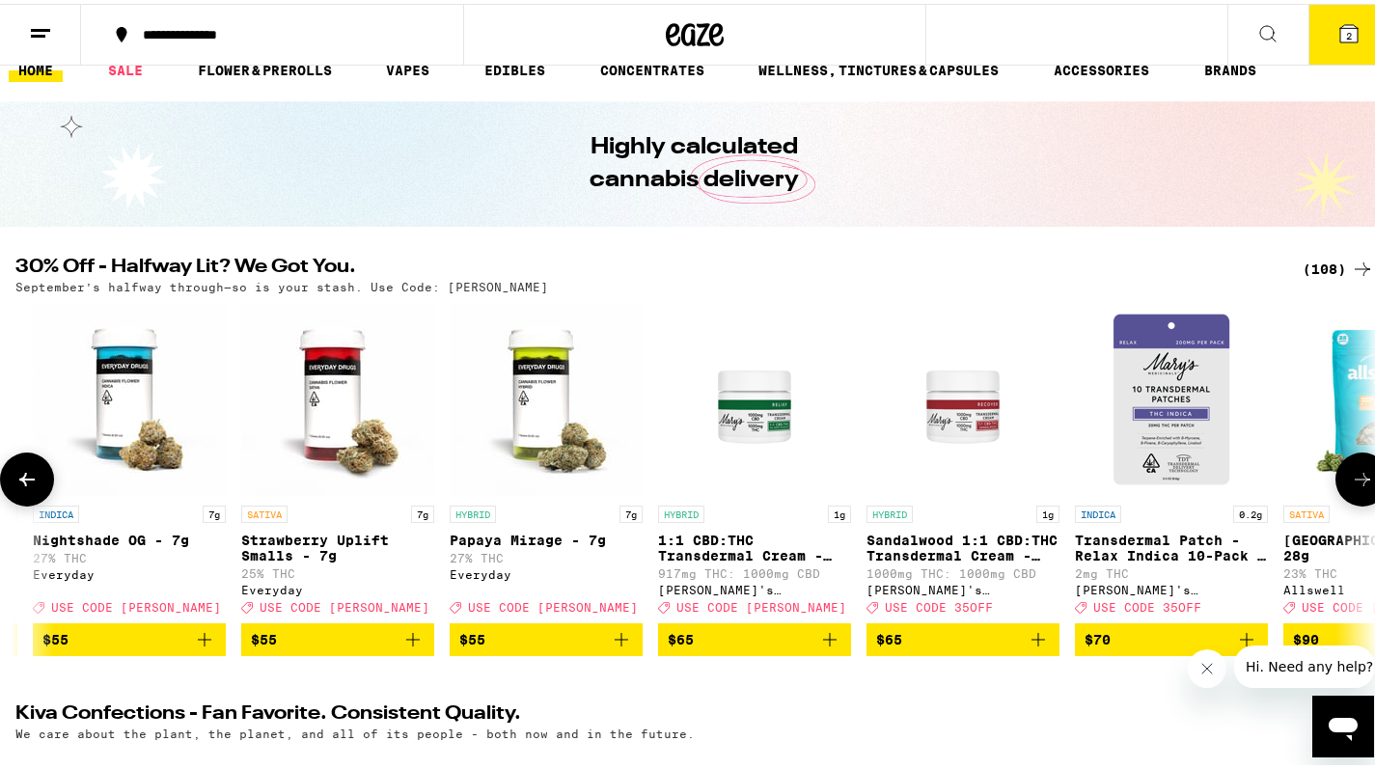
click at [1351, 478] on icon at bounding box center [1362, 475] width 23 height 23
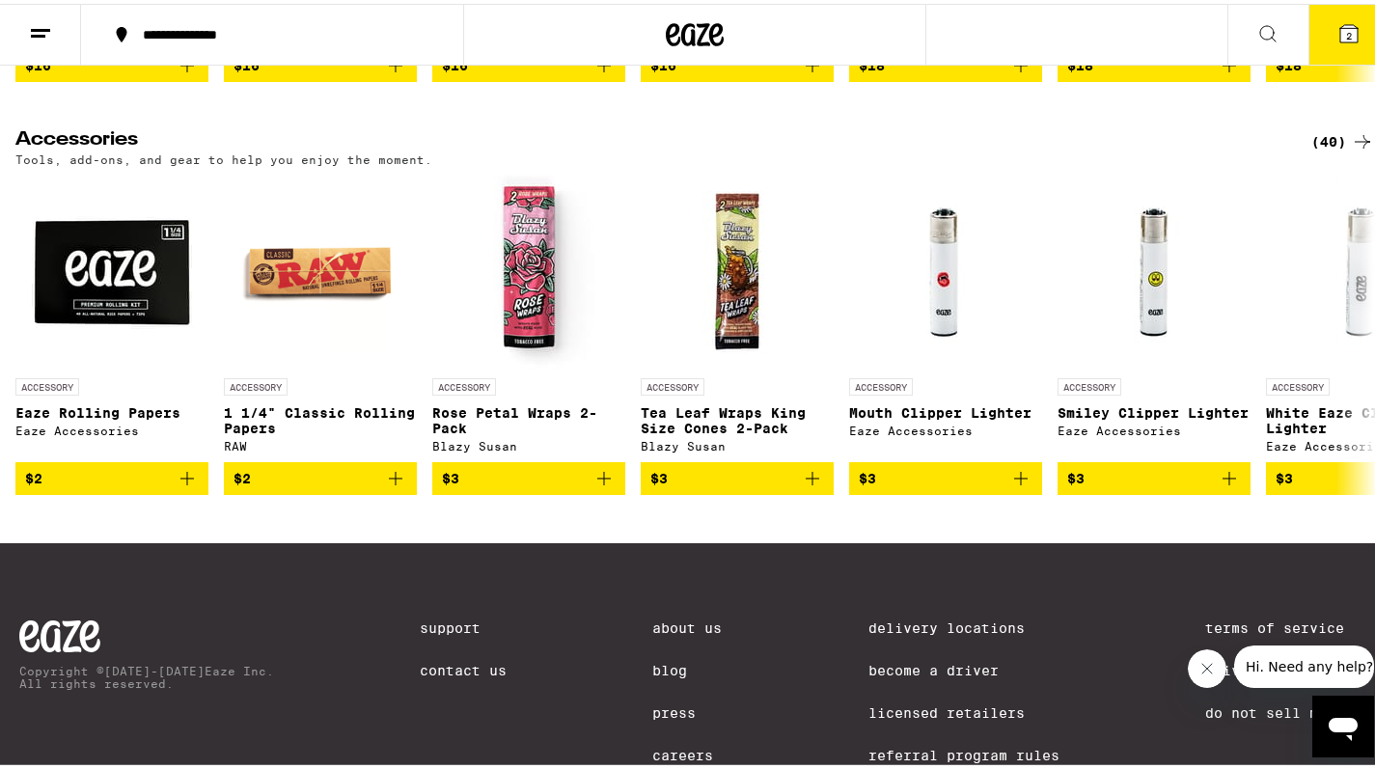
scroll to position [8325, 0]
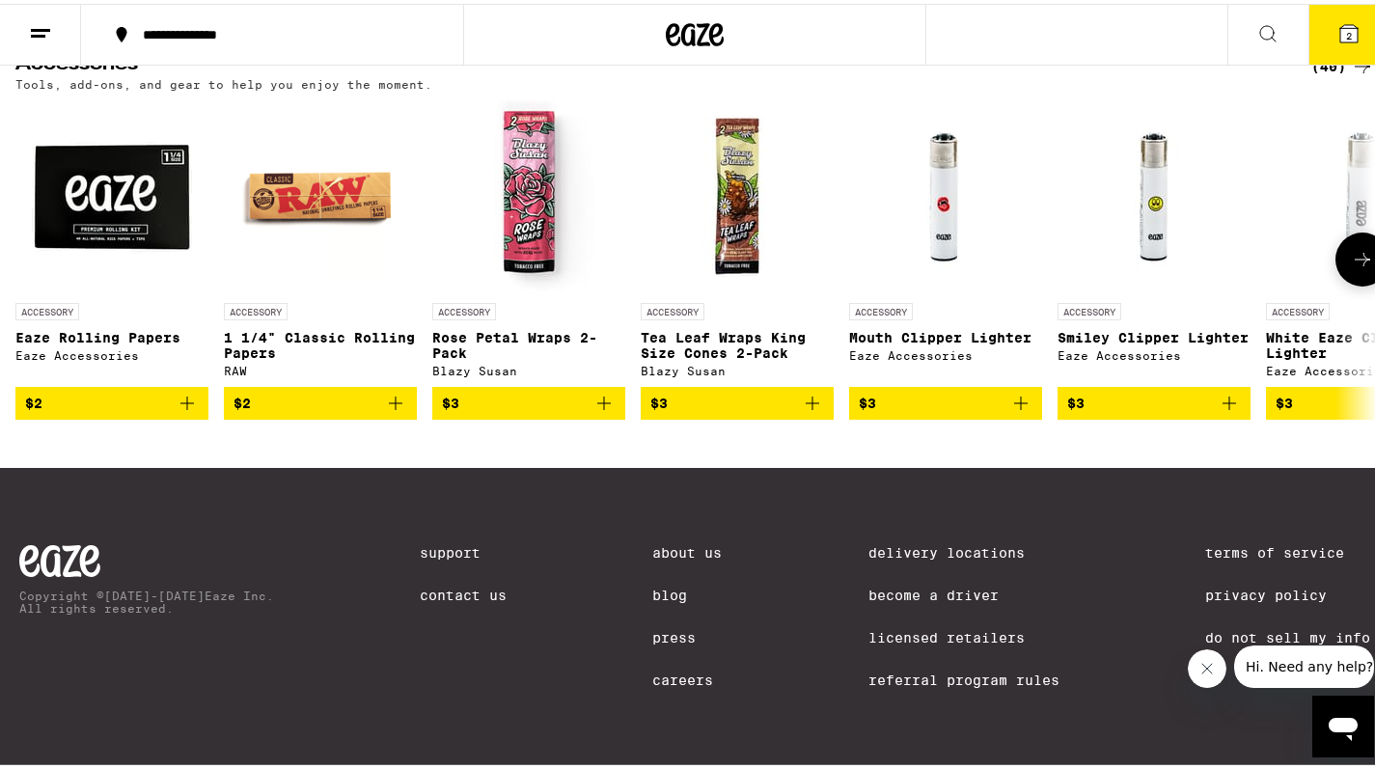
click at [1351, 267] on icon at bounding box center [1362, 255] width 23 height 23
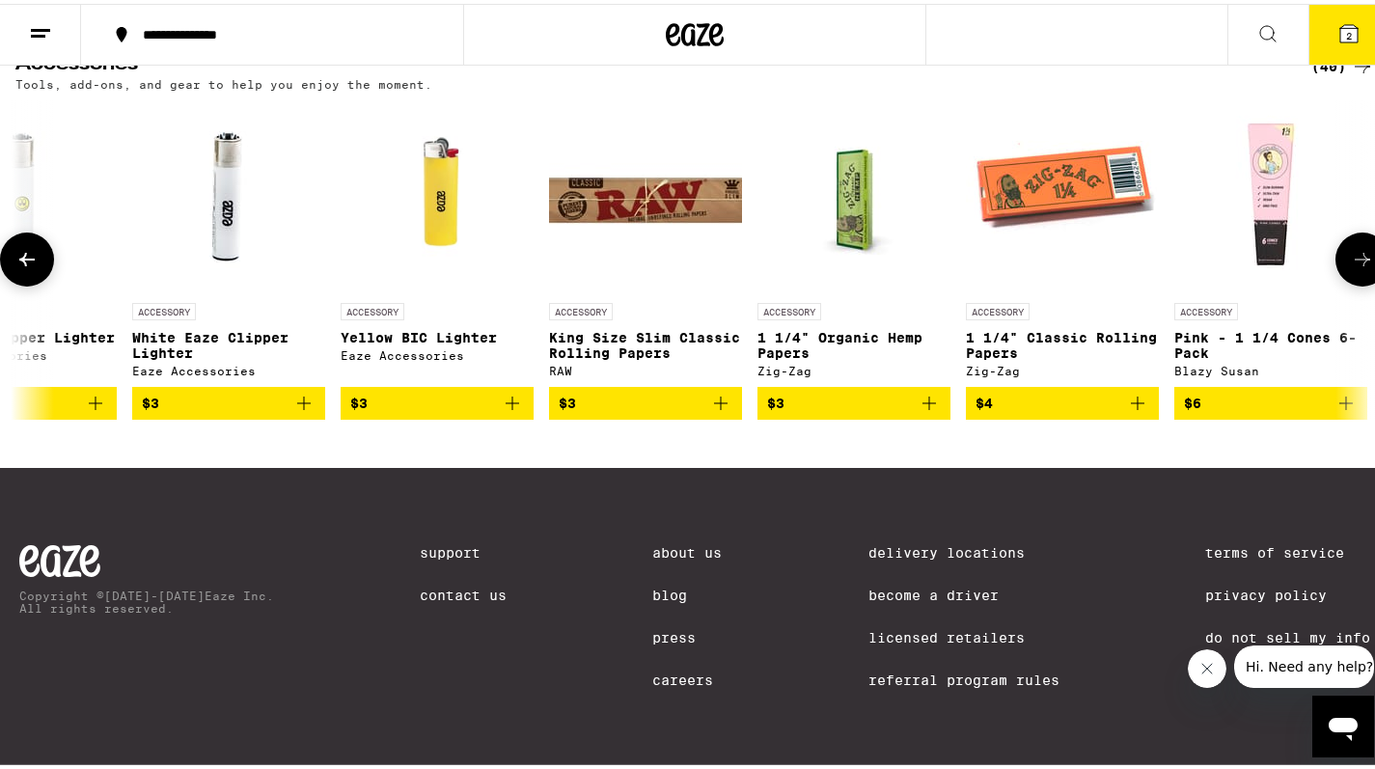
click at [1351, 267] on icon at bounding box center [1362, 255] width 23 height 23
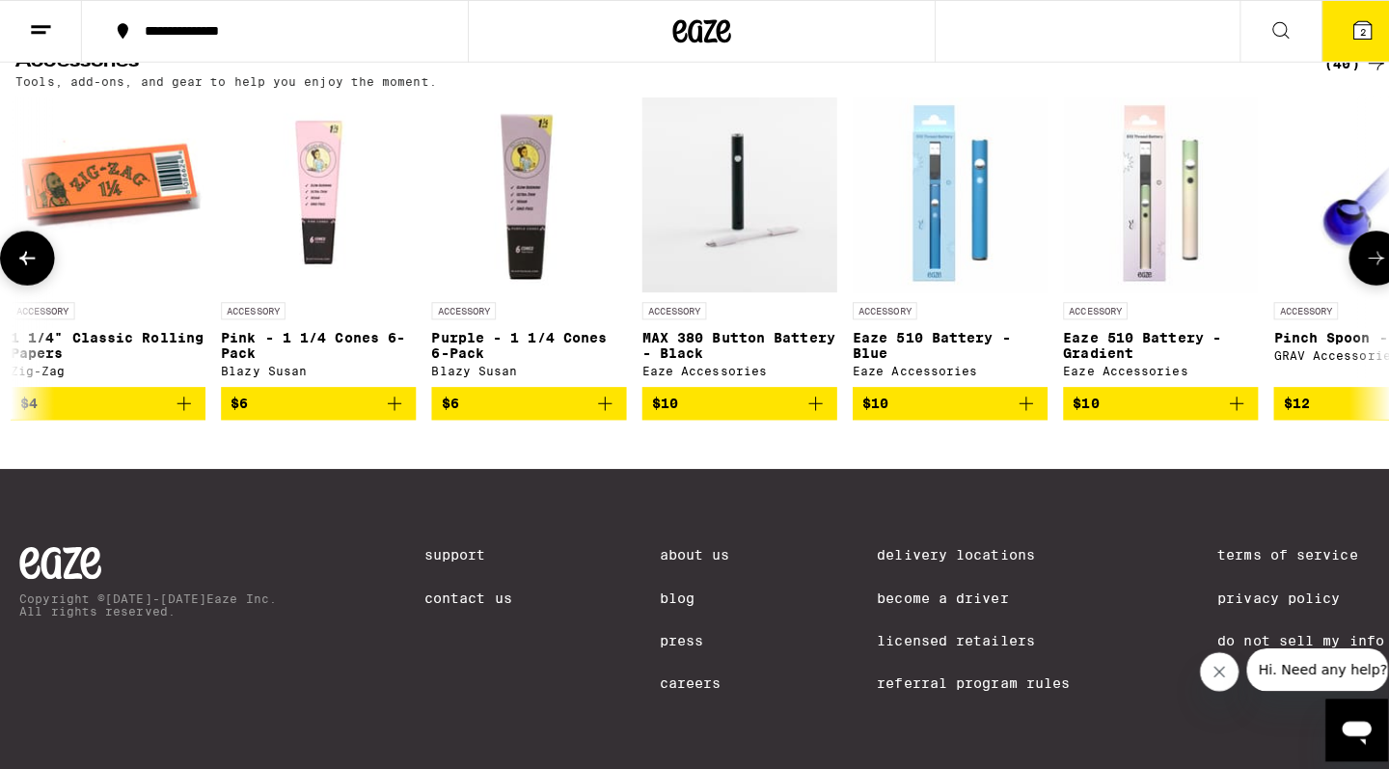
scroll to position [0, 2268]
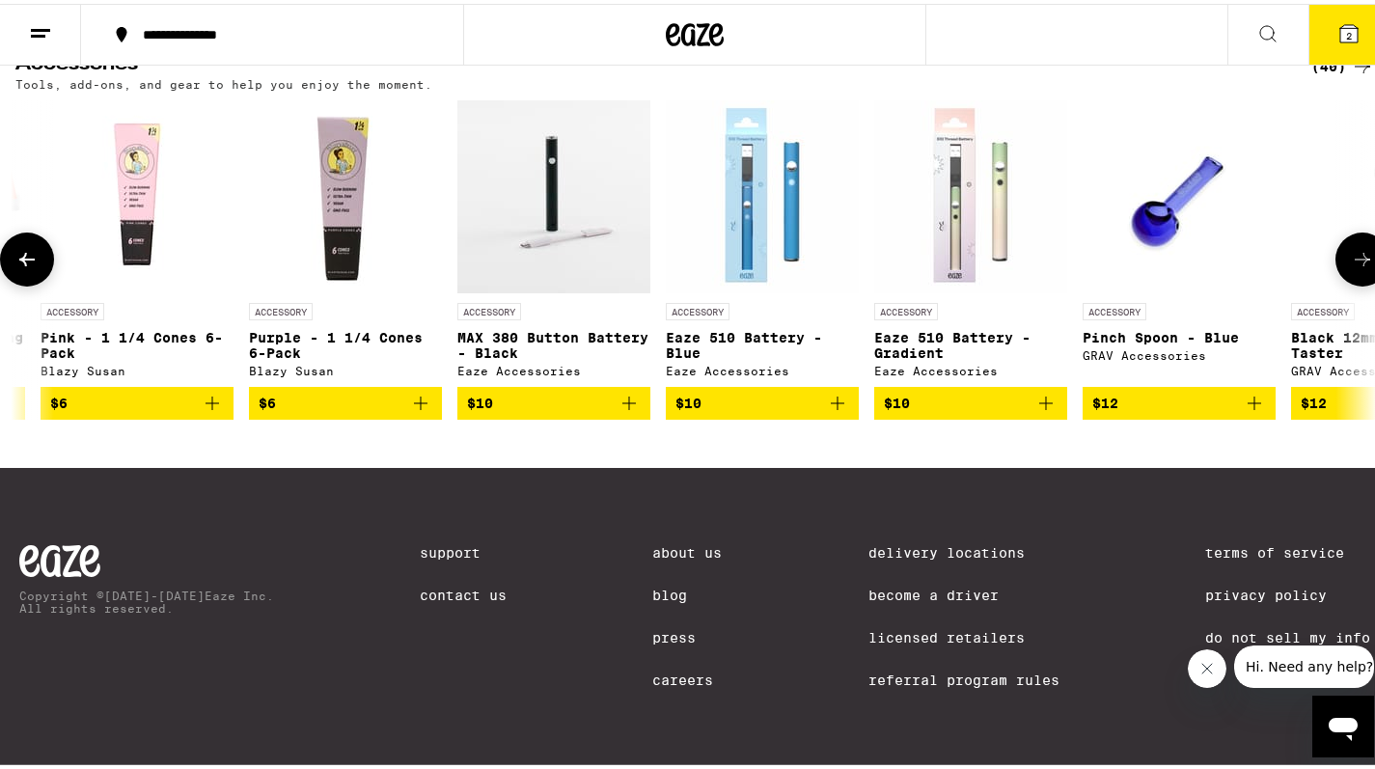
click at [722, 289] on img "Open page for Eaze 510 Battery - Blue from Eaze Accessories" at bounding box center [762, 192] width 193 height 193
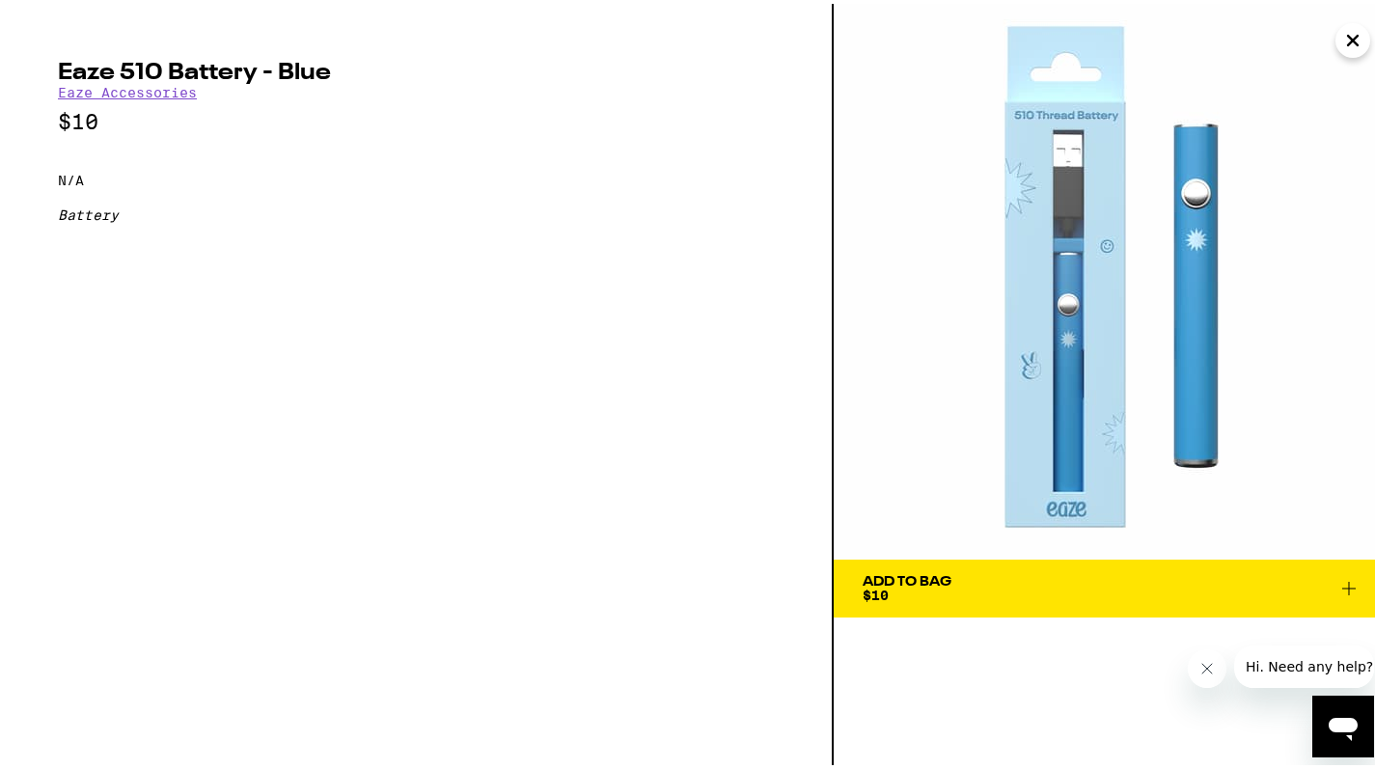
scroll to position [0, 21151]
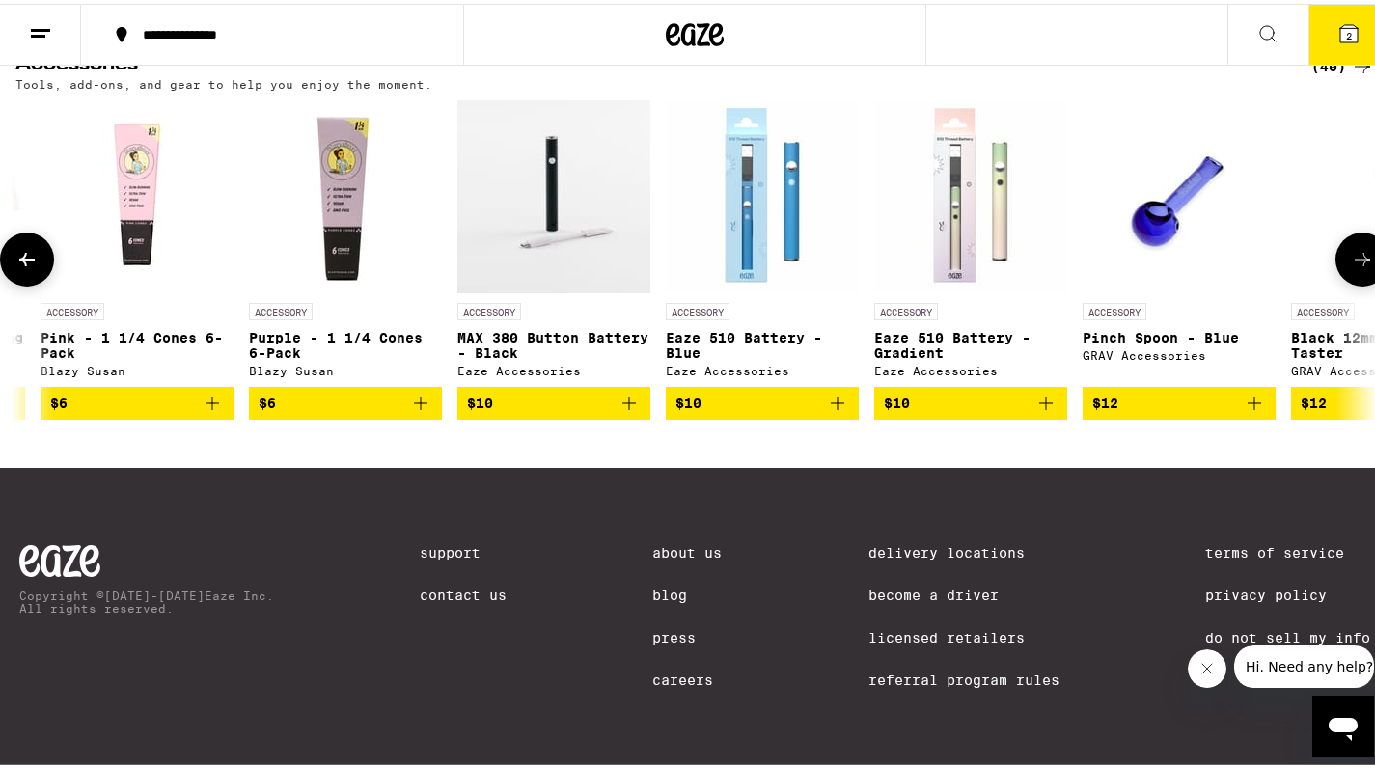
click at [1351, 267] on icon at bounding box center [1362, 255] width 23 height 23
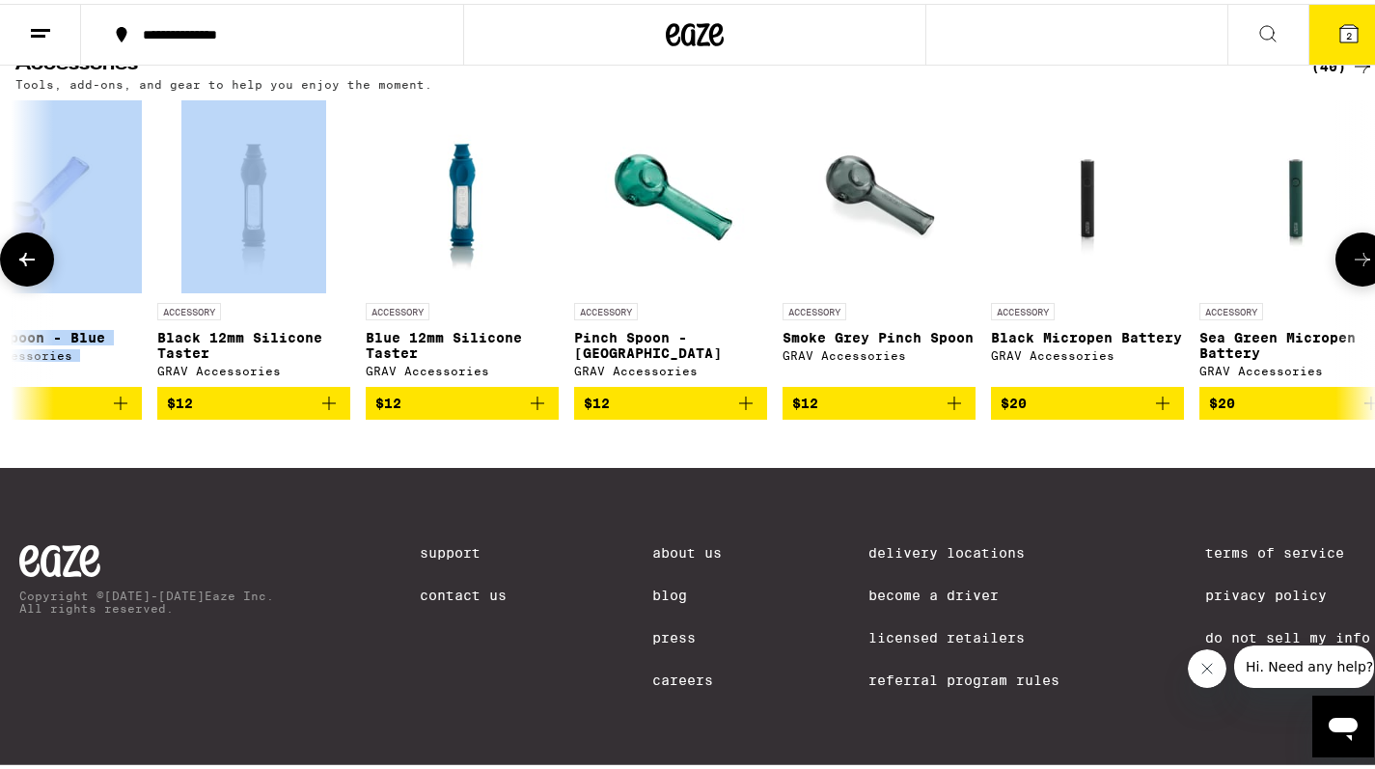
drag, startPoint x: 155, startPoint y: 505, endPoint x: 220, endPoint y: 512, distance: 65.1
click at [220, 416] on div "ACCESSORY Eaze Rolling Papers Eaze Accessories $2 ACCESSORY 1 1/4" Classic Roll…" at bounding box center [694, 255] width 1389 height 319
click at [1359, 267] on icon at bounding box center [1362, 255] width 23 height 23
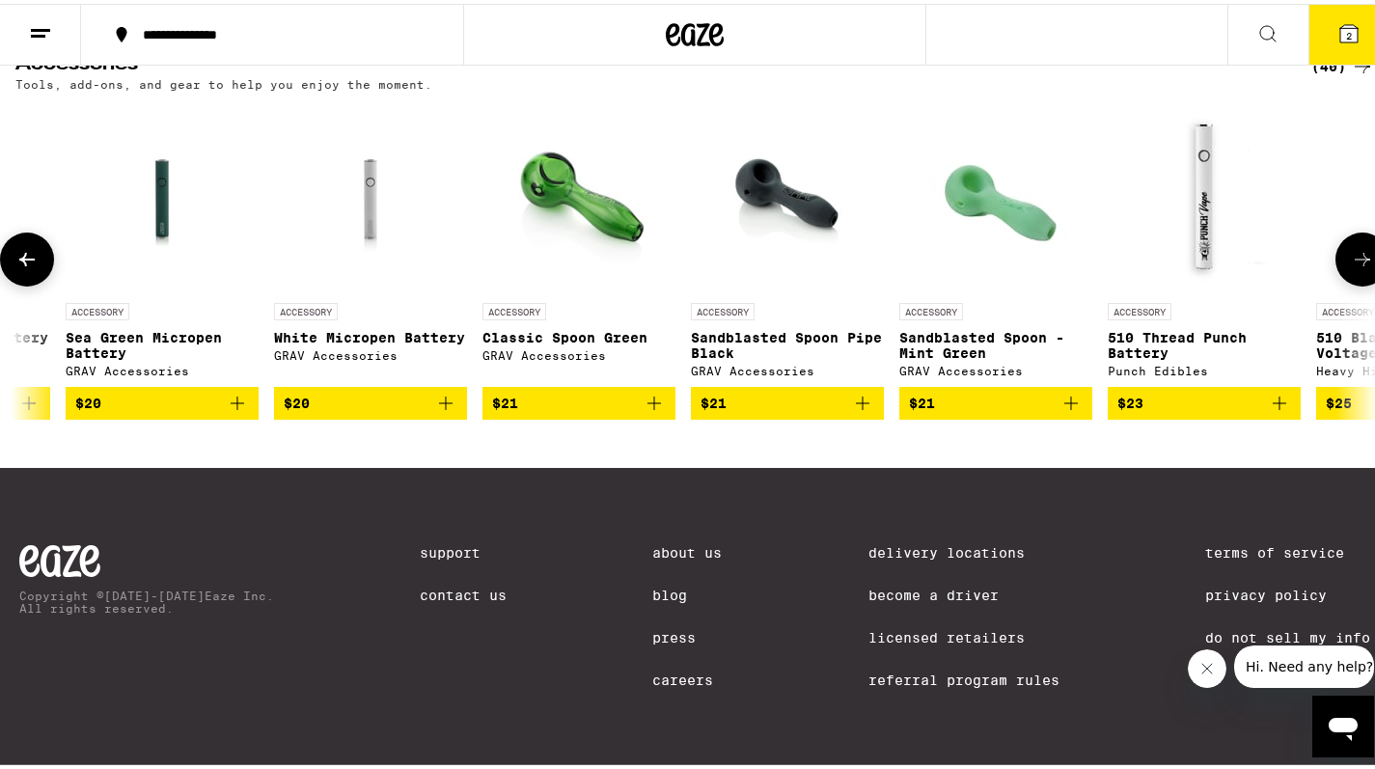
click at [1352, 267] on icon at bounding box center [1362, 255] width 23 height 23
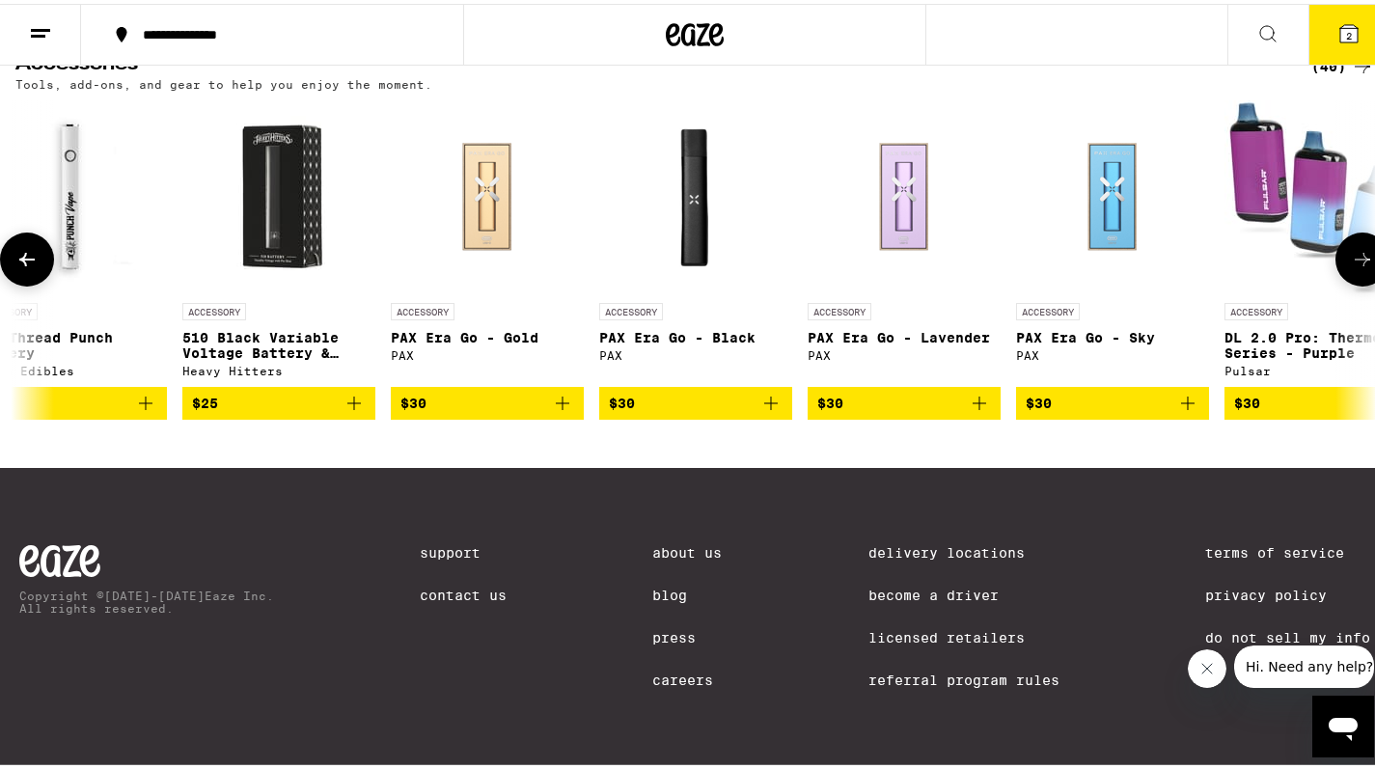
click at [1351, 267] on icon at bounding box center [1362, 255] width 23 height 23
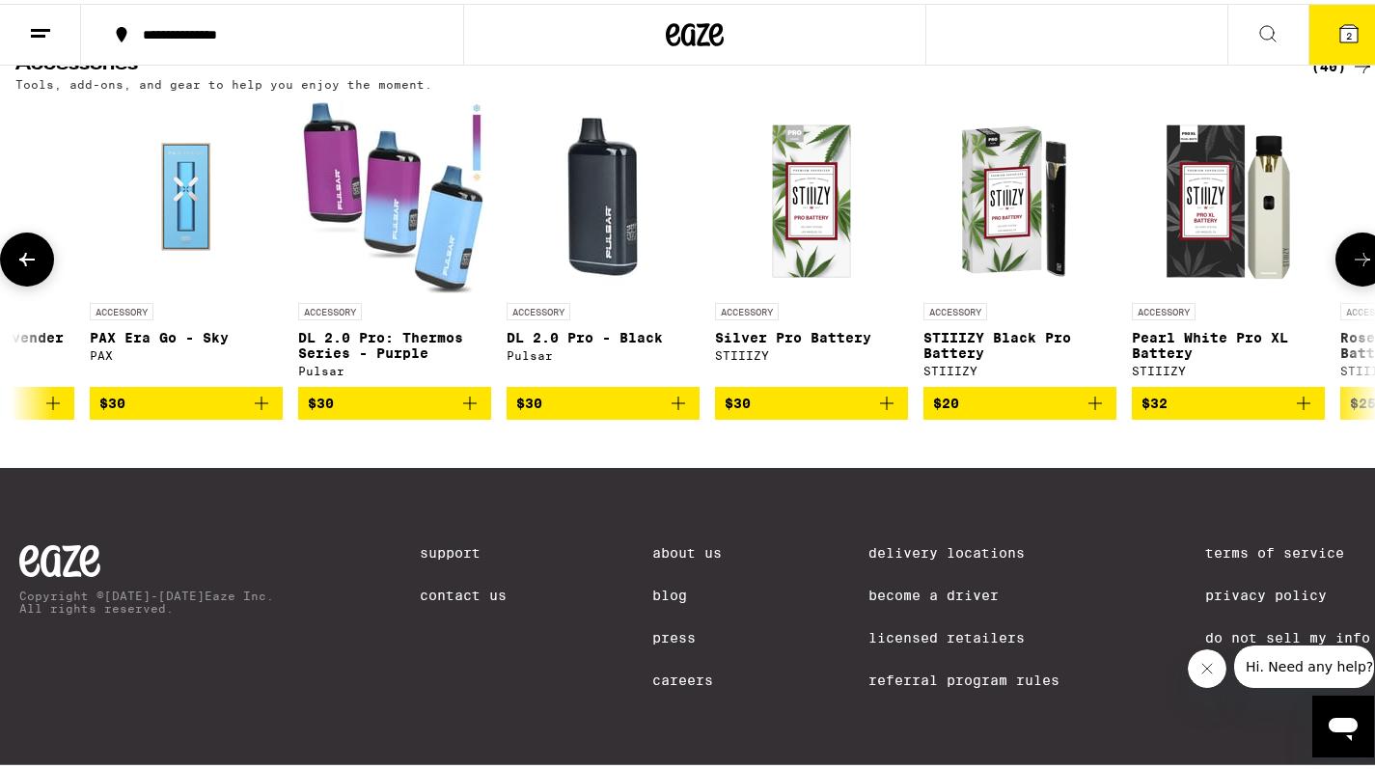
scroll to position [0, 6803]
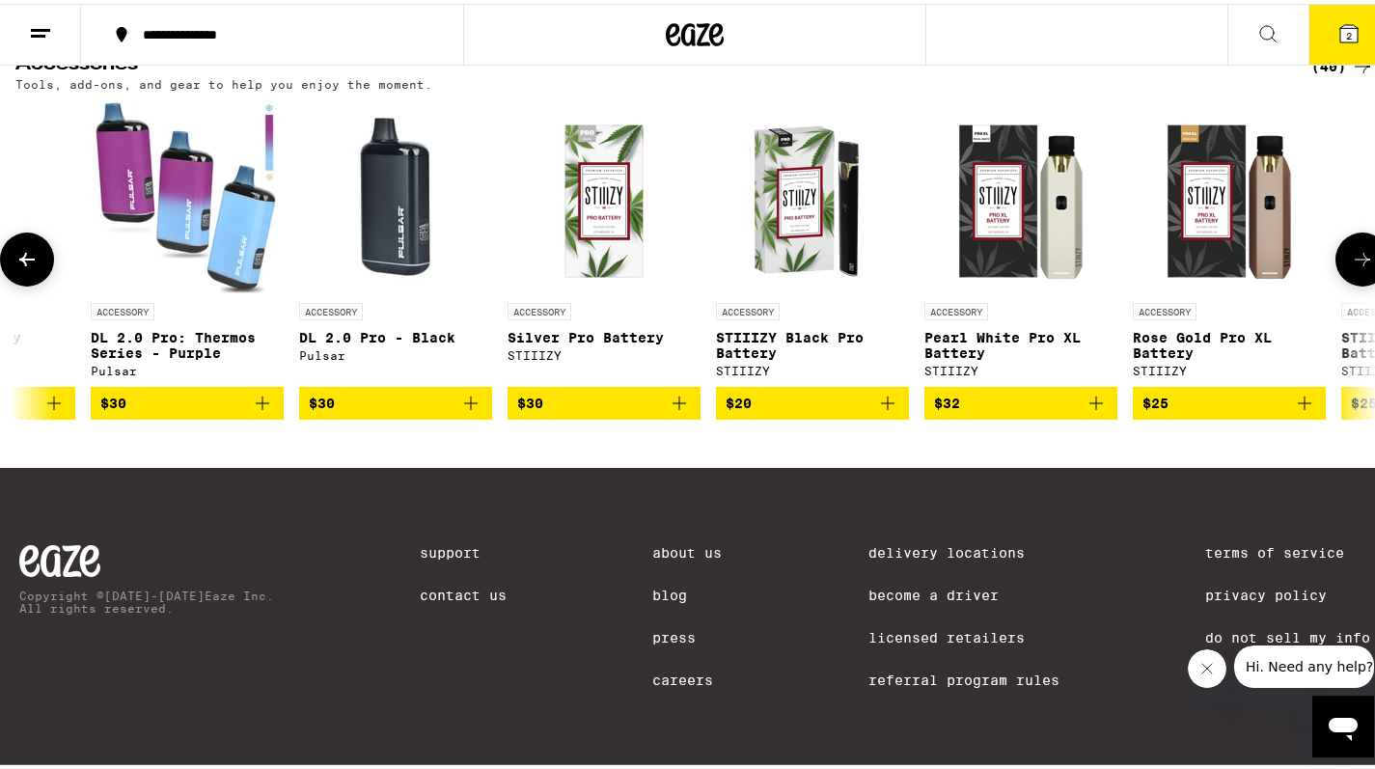
click at [1351, 267] on icon at bounding box center [1362, 255] width 23 height 23
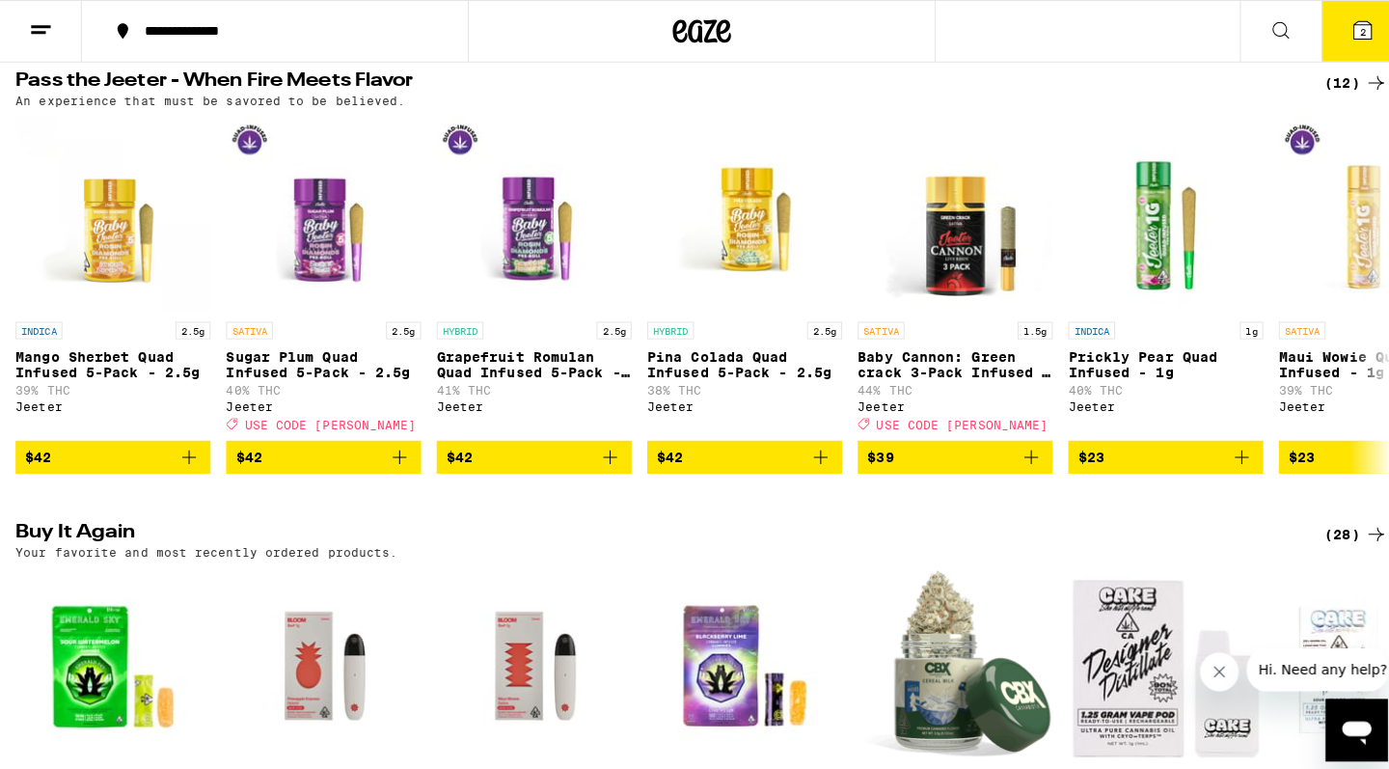
scroll to position [587, 0]
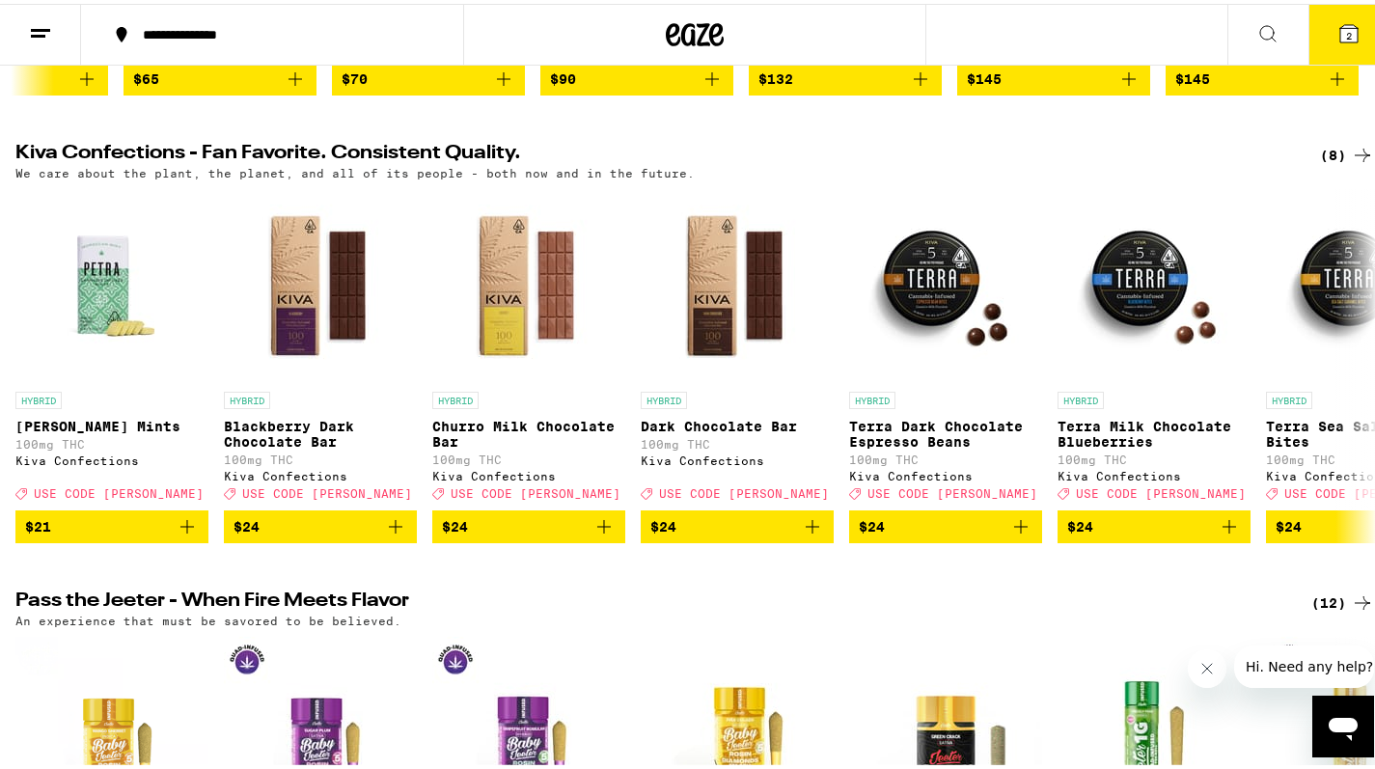
click at [1337, 18] on icon at bounding box center [1348, 29] width 23 height 23
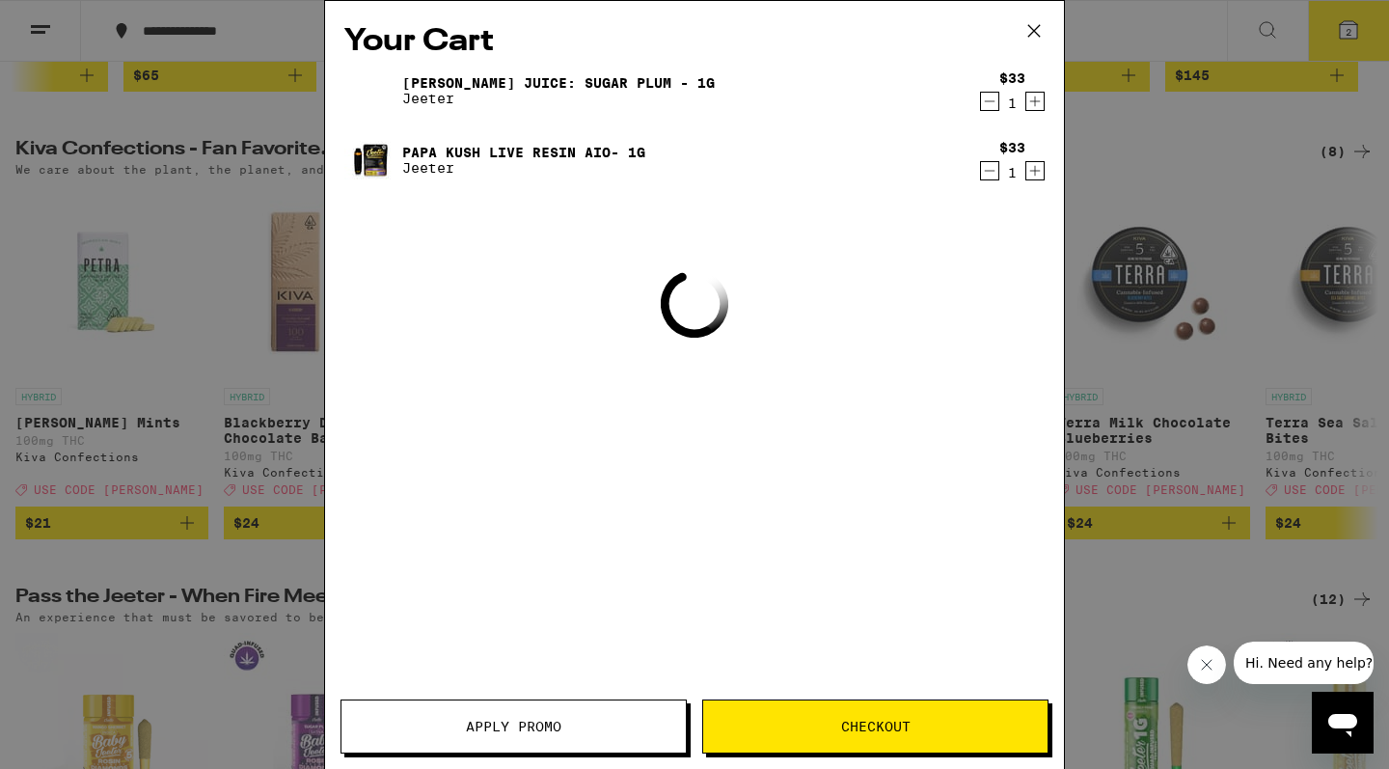
scroll to position [0, 6978]
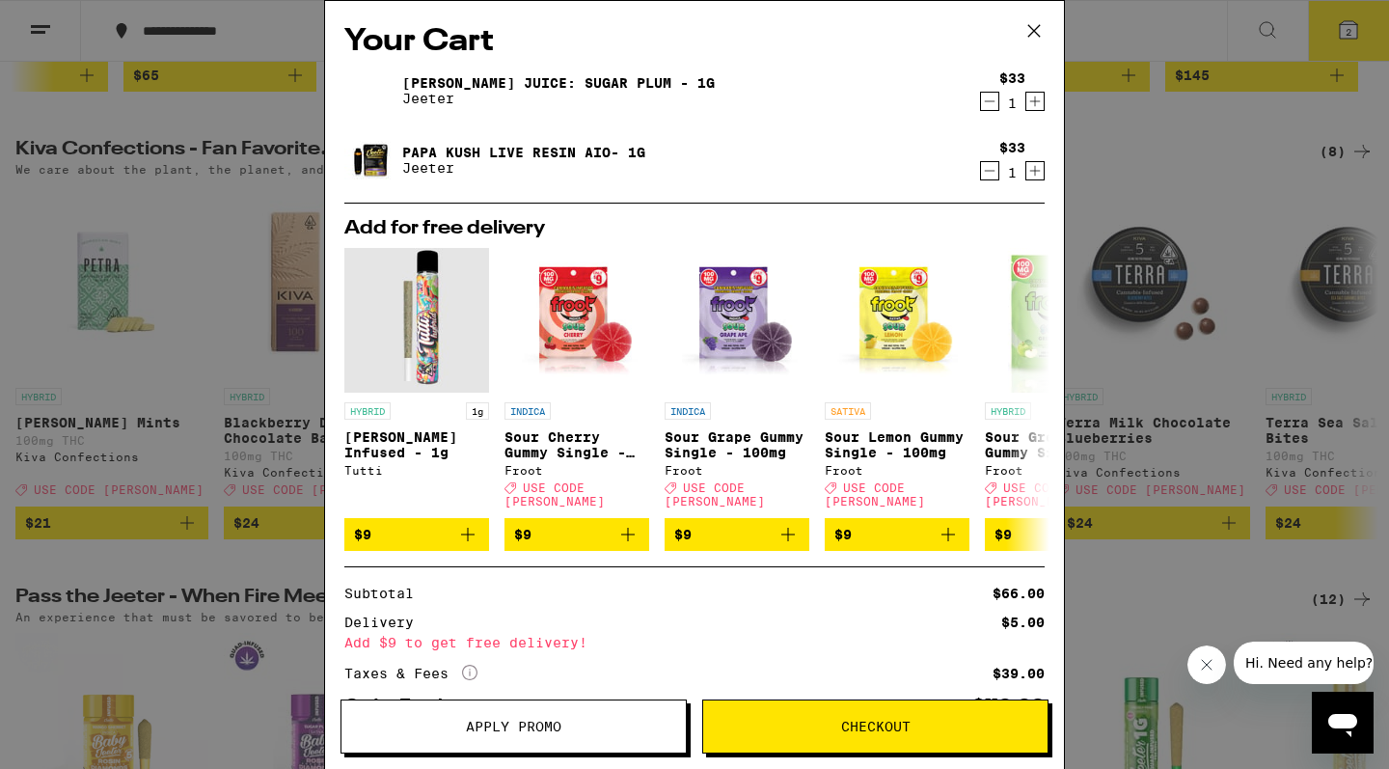
click at [564, 154] on link "Papa Kush Live Resin AIO- 1g" at bounding box center [523, 152] width 243 height 15
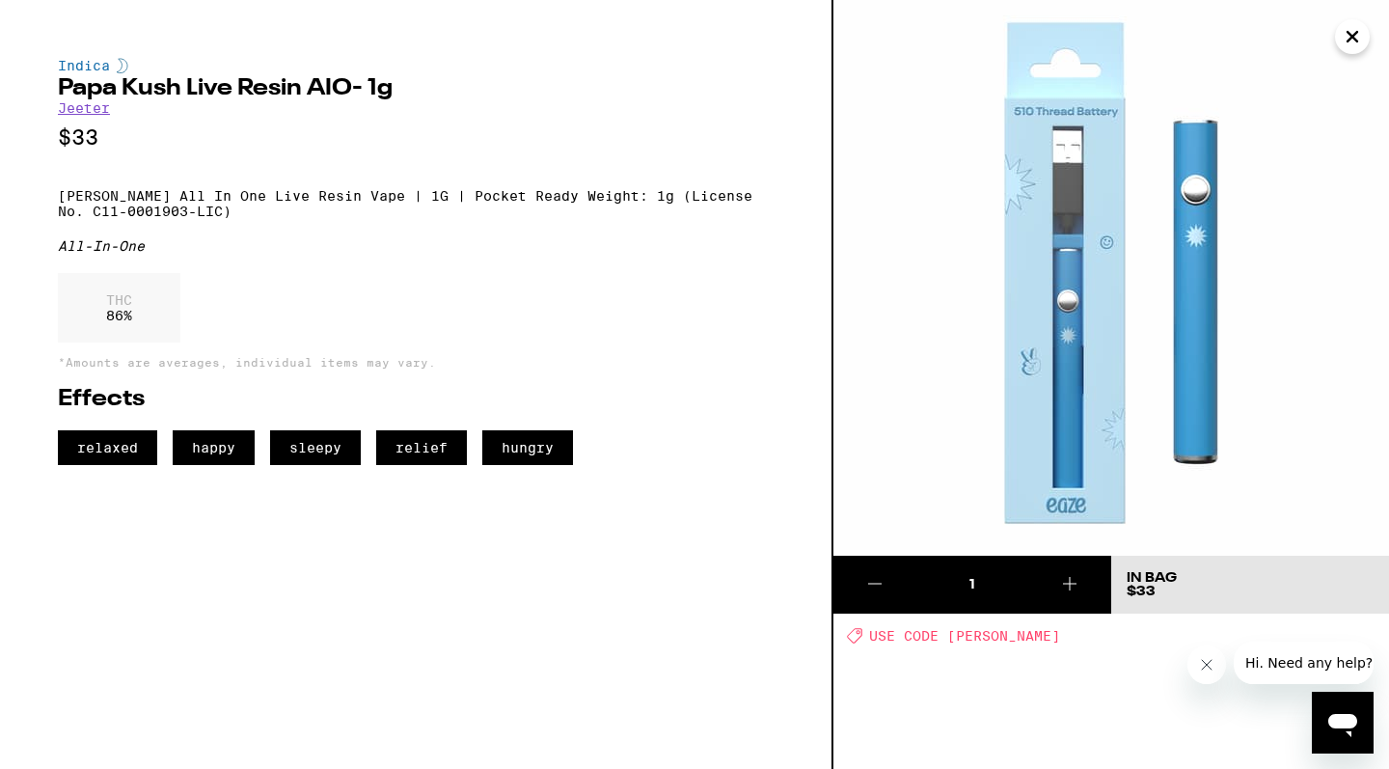
click at [1345, 42] on icon "Close" at bounding box center [1352, 36] width 23 height 29
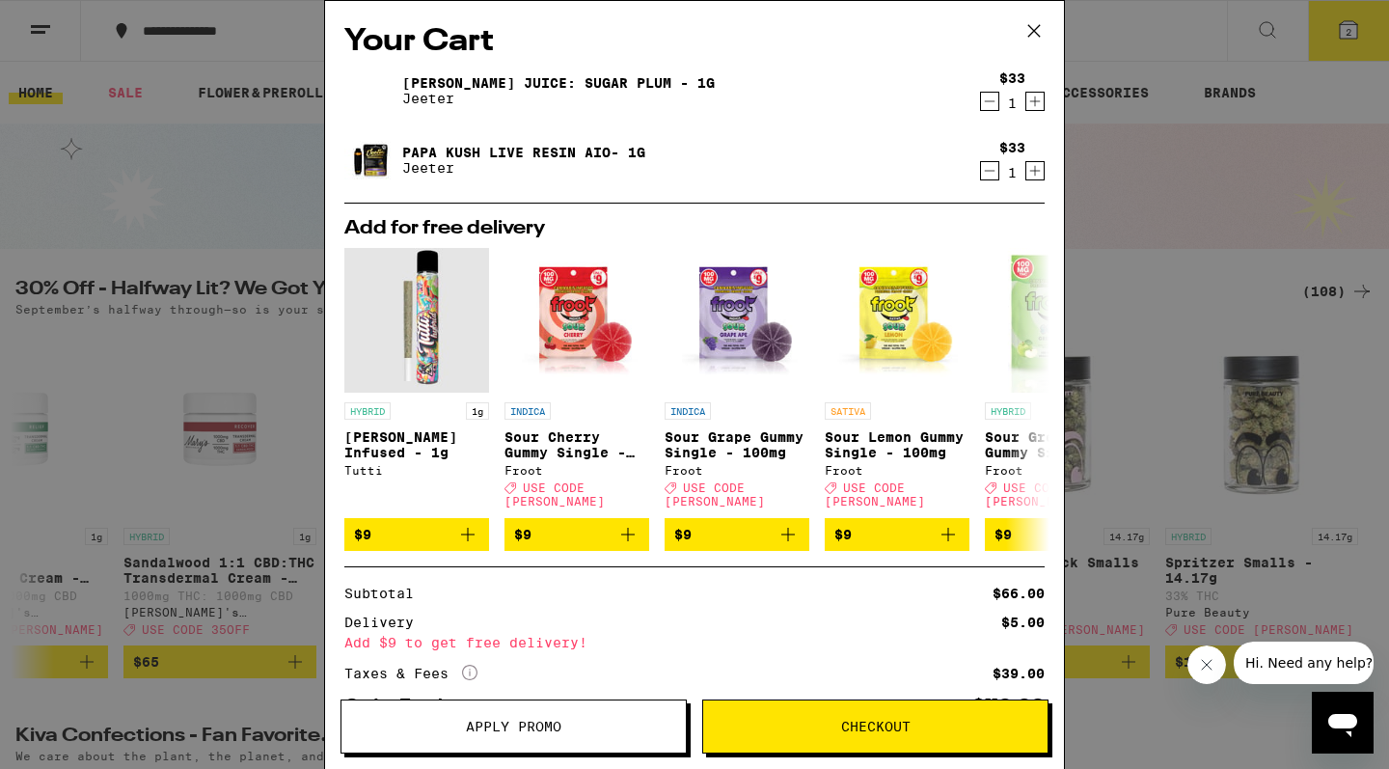
click at [519, 153] on link "Papa Kush Live Resin AIO- 1g" at bounding box center [523, 152] width 243 height 15
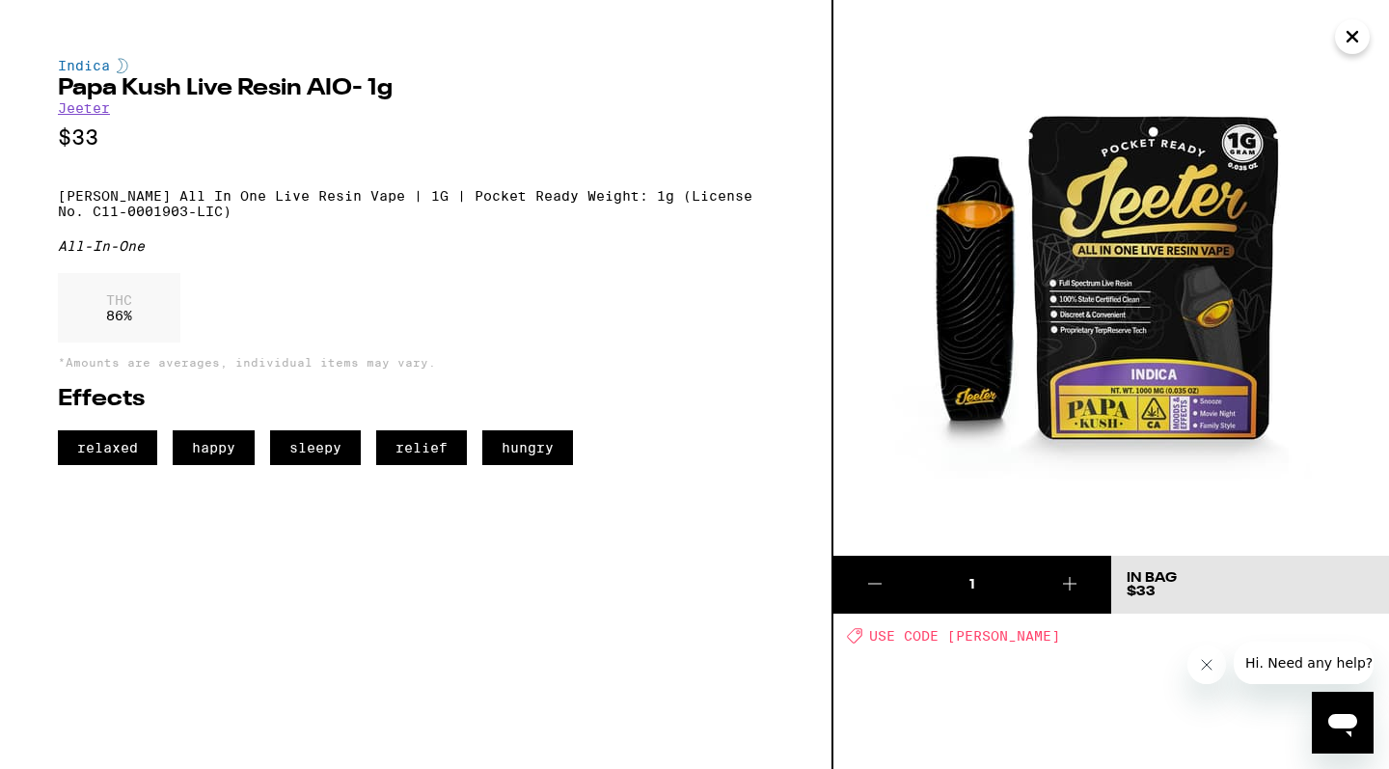
click at [1352, 32] on icon "Close" at bounding box center [1352, 36] width 23 height 29
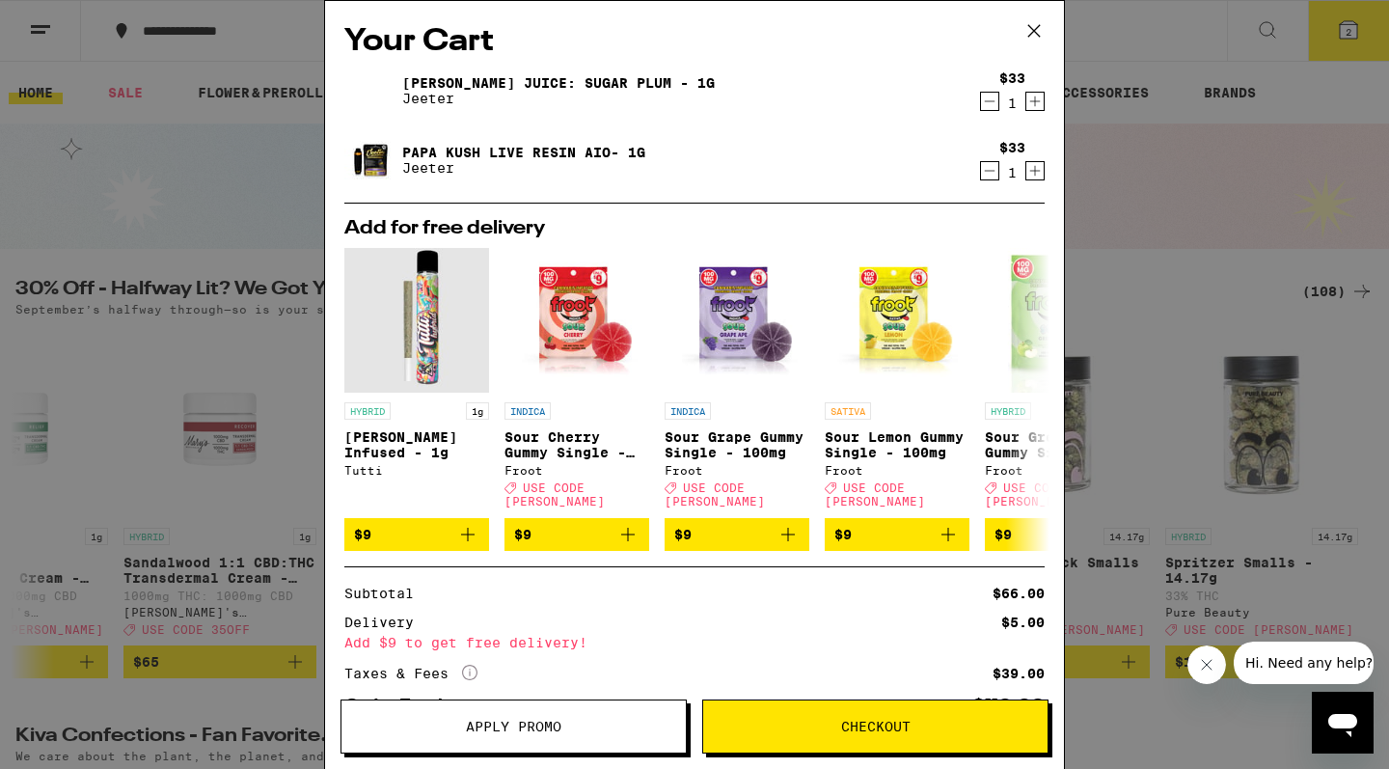
click at [588, 83] on link "[PERSON_NAME] Juice: Sugar Plum - 1g" at bounding box center [558, 82] width 313 height 15
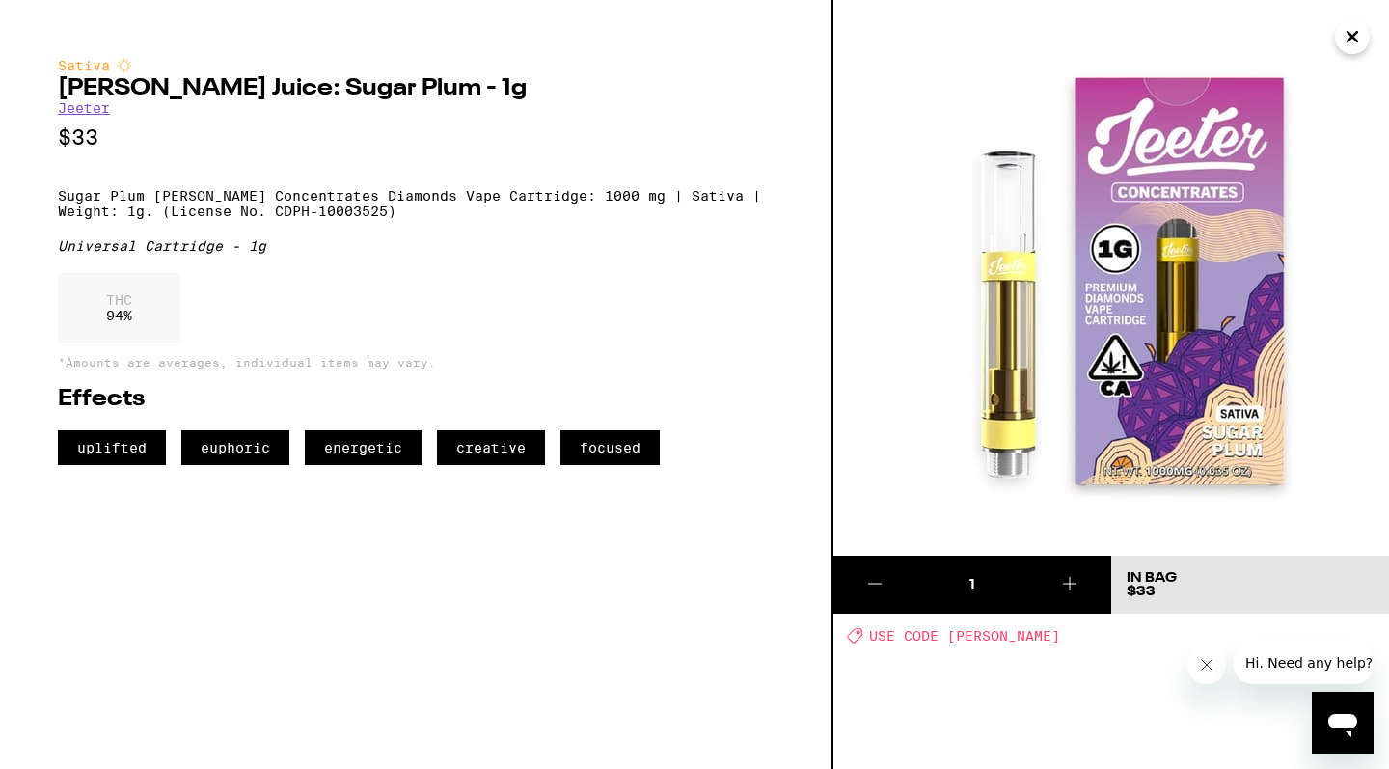
click at [1352, 33] on icon "Close" at bounding box center [1352, 36] width 23 height 29
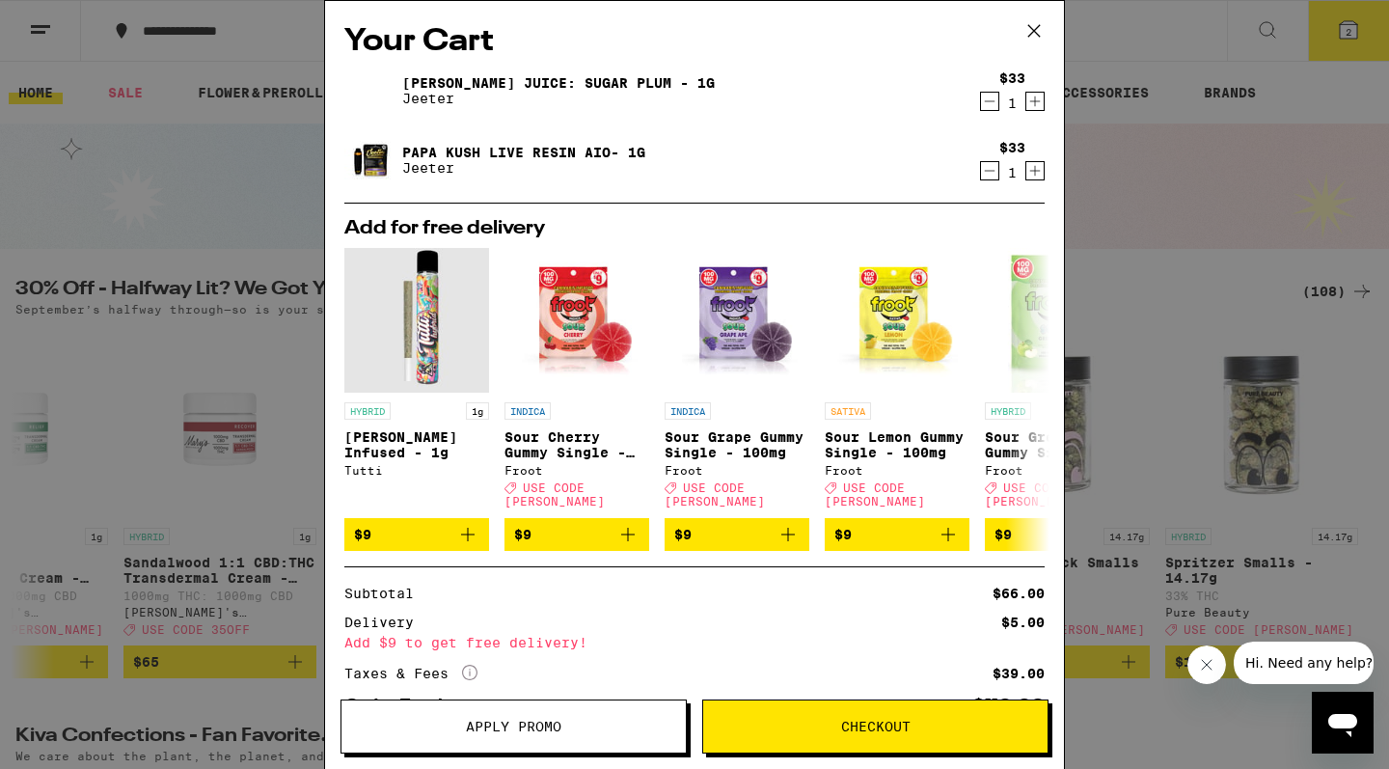
click at [1030, 104] on icon "Increment" at bounding box center [1035, 101] width 17 height 23
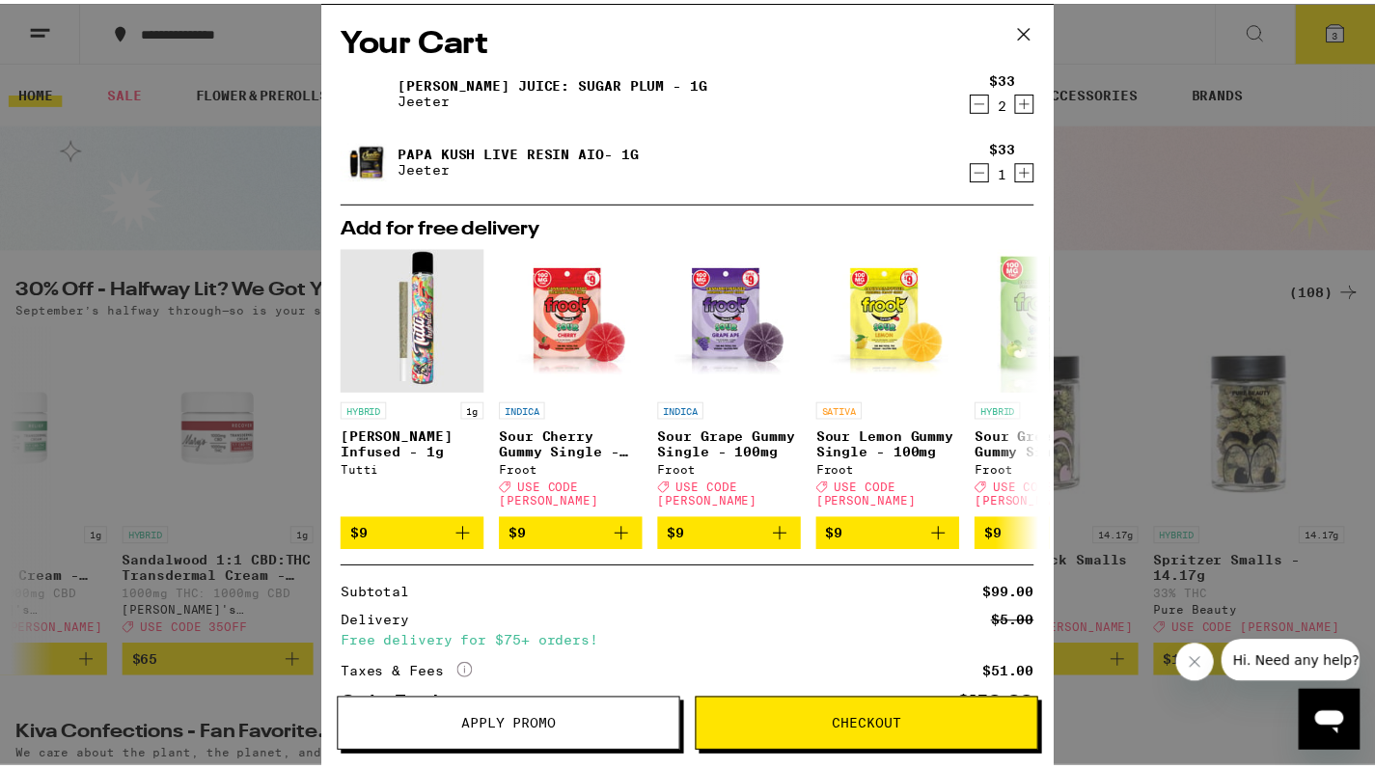
scroll to position [122, 0]
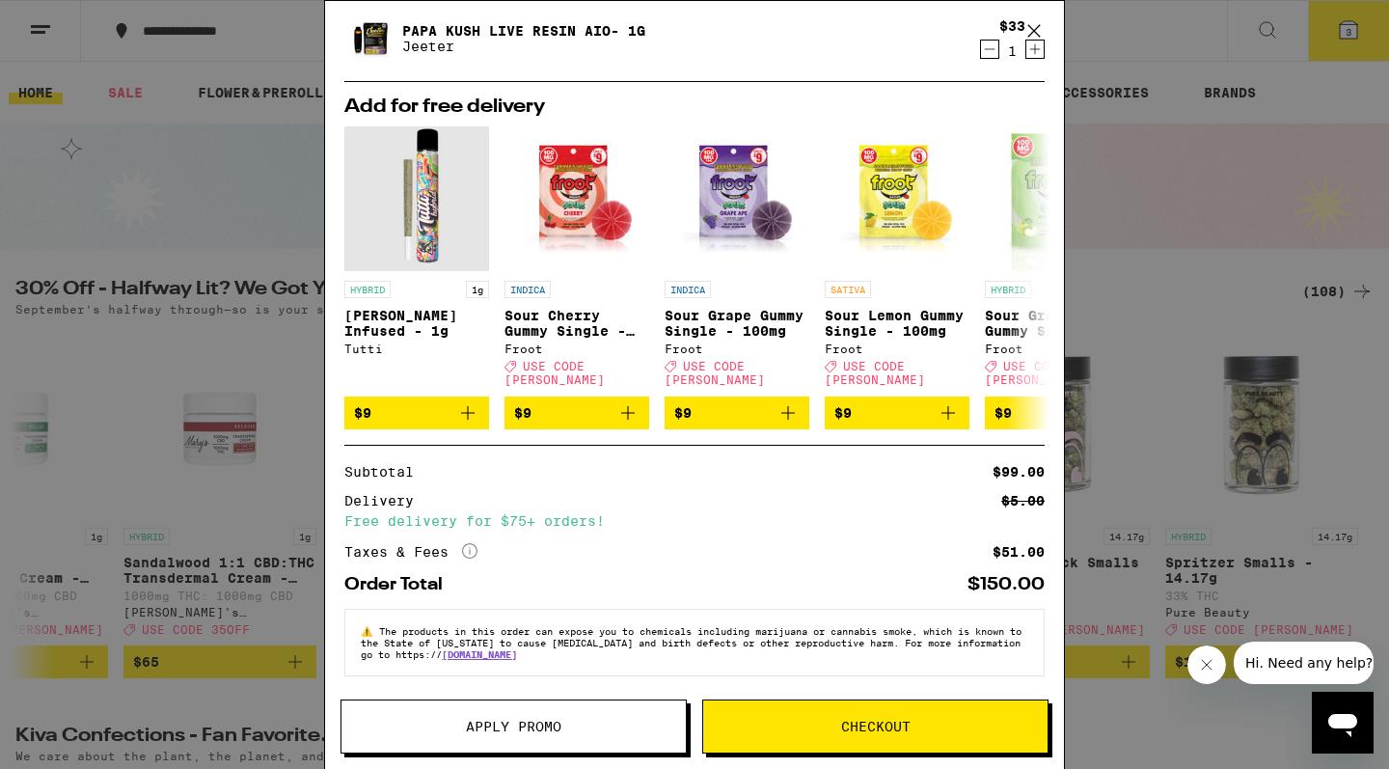
click at [551, 722] on span "Apply Promo" at bounding box center [514, 727] width 96 height 14
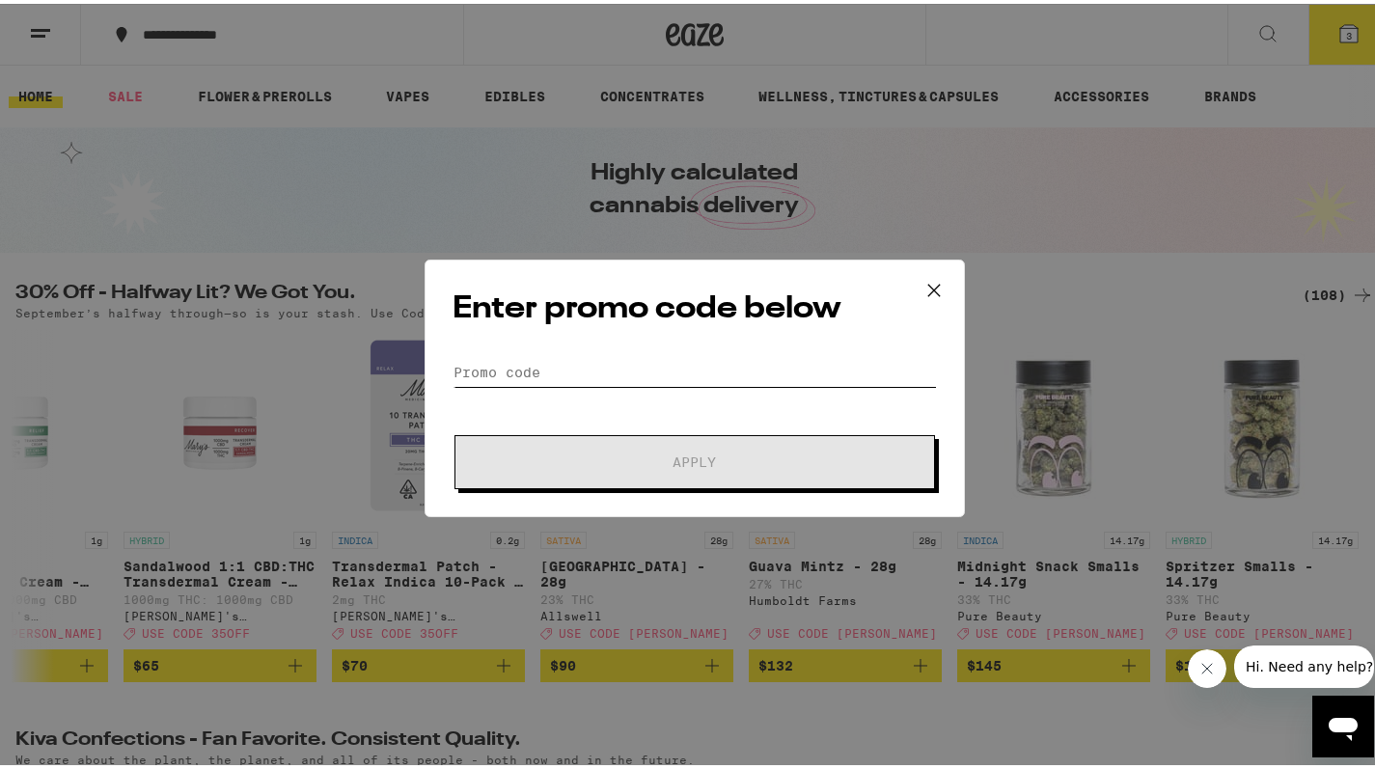
click at [639, 374] on input "Promo Code" at bounding box center [695, 368] width 484 height 29
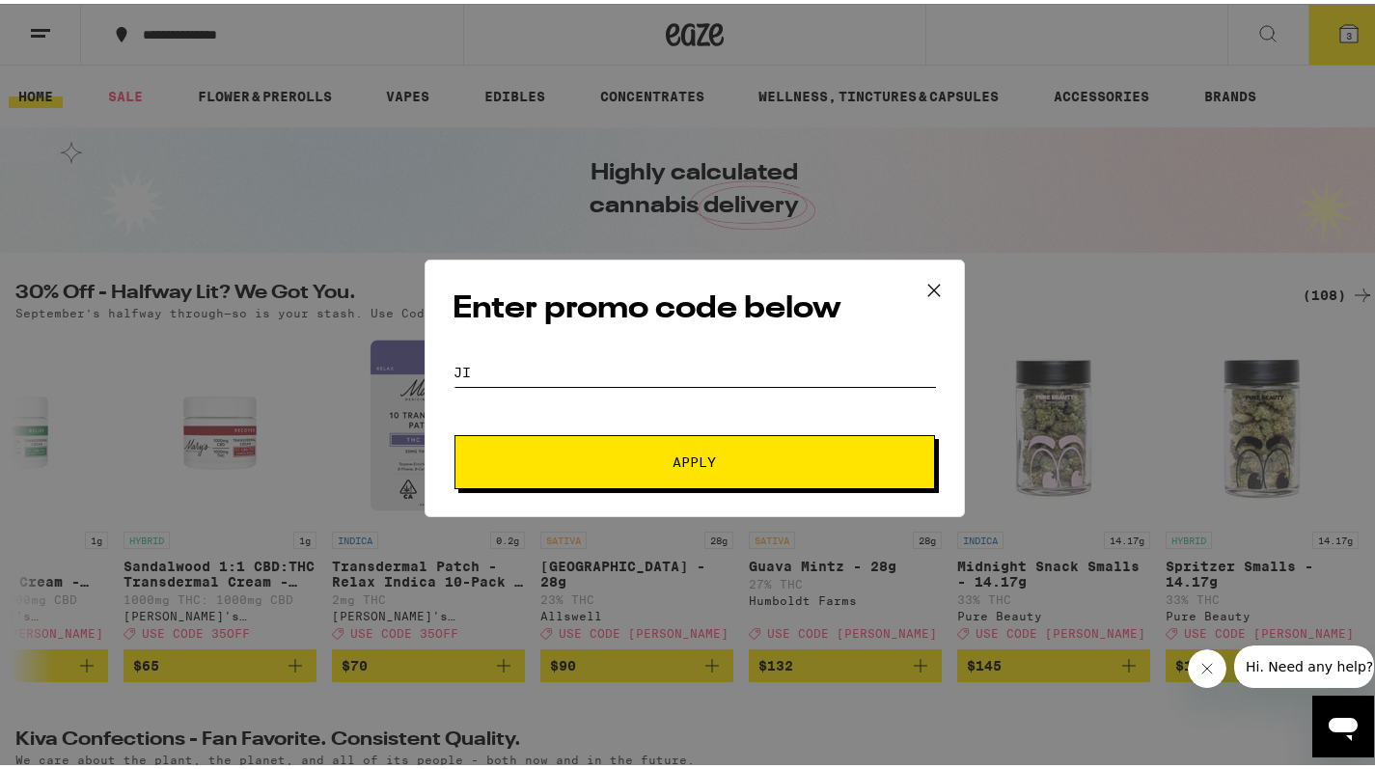
type input "j"
type input "[PERSON_NAME]"
click at [702, 453] on span "Apply" at bounding box center [695, 459] width 43 height 14
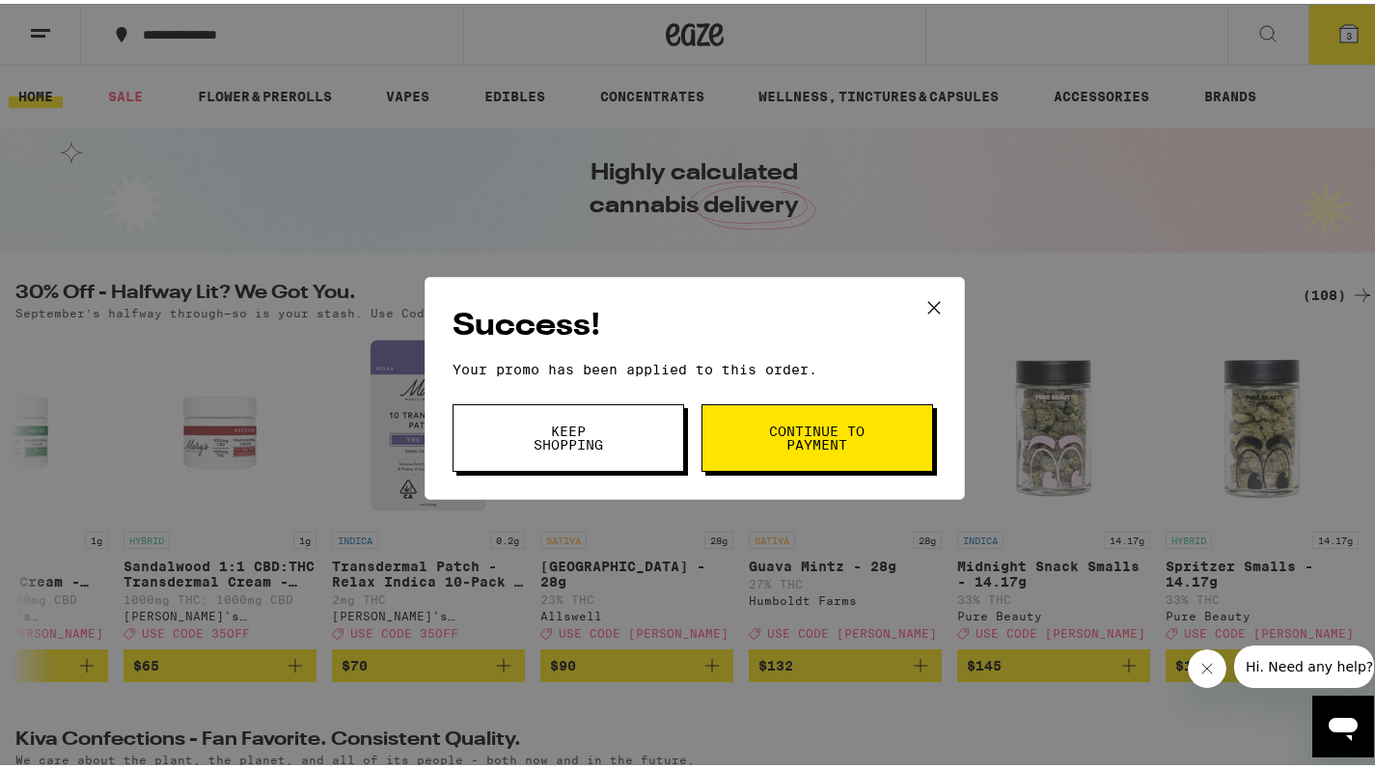
click at [928, 302] on icon at bounding box center [934, 304] width 12 height 12
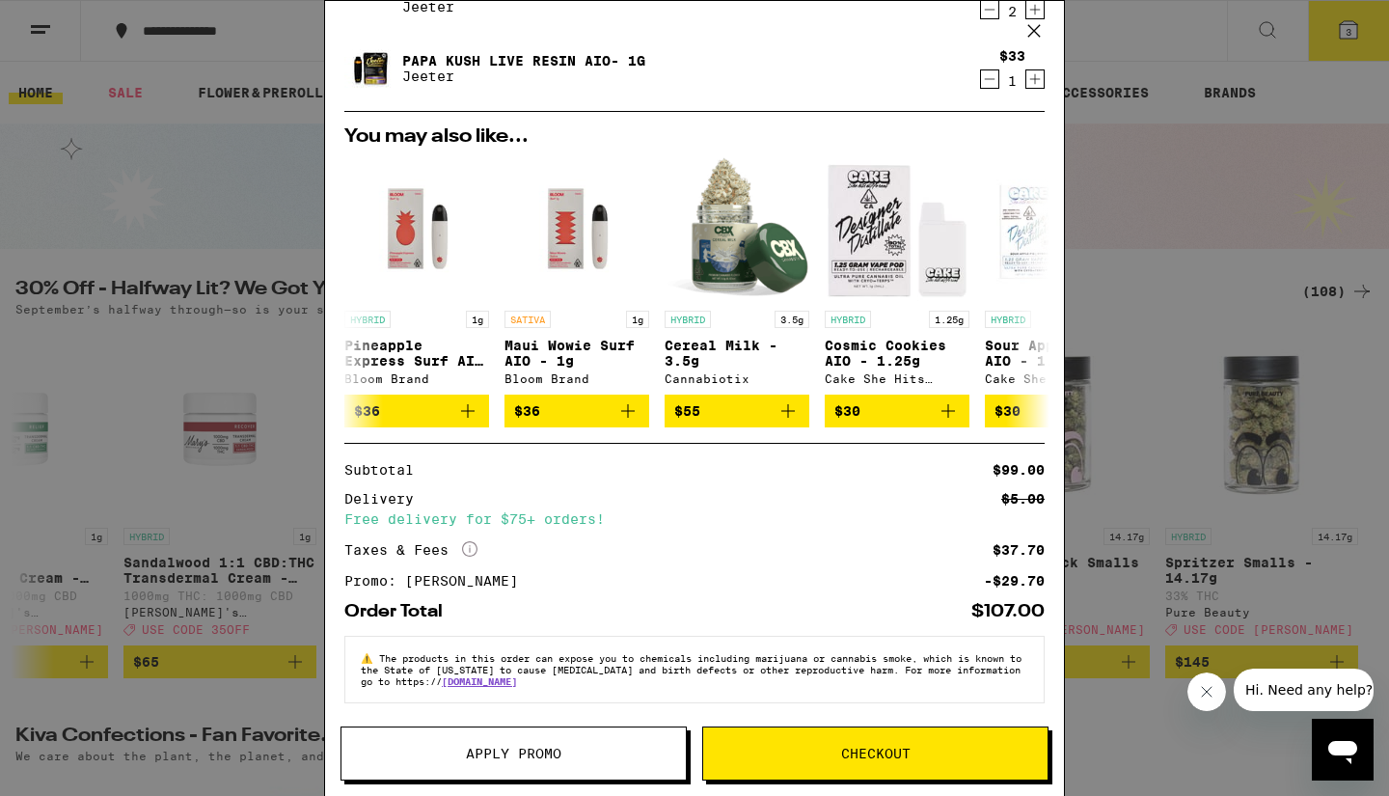
scroll to position [103, 0]
drag, startPoint x: 1384, startPoint y: 156, endPoint x: 1461, endPoint y: -246, distance: 409.7
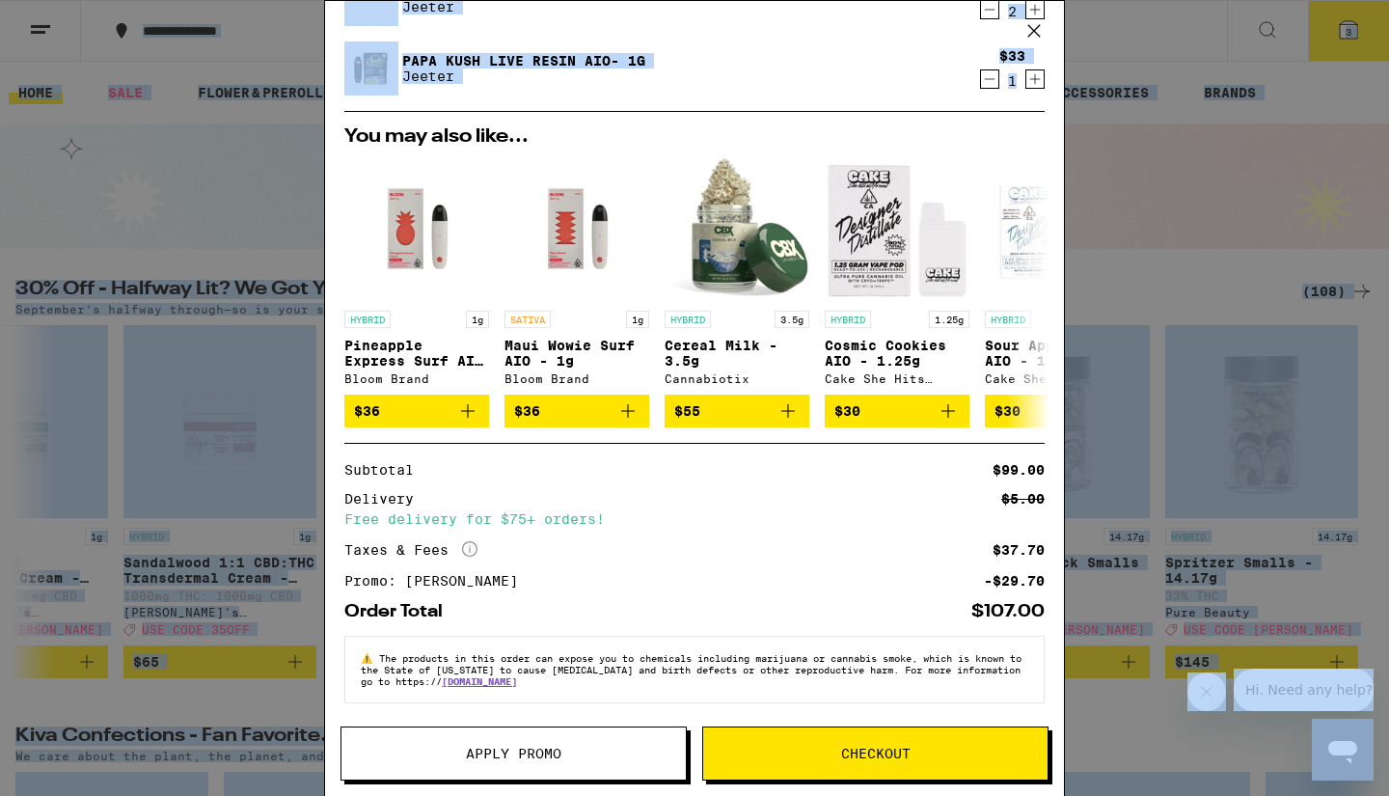
click at [775, 77] on div "Papa Kush Live Resin AIO- 1g [PERSON_NAME]" at bounding box center [657, 68] width 626 height 54
